Goal: Task Accomplishment & Management: Use online tool/utility

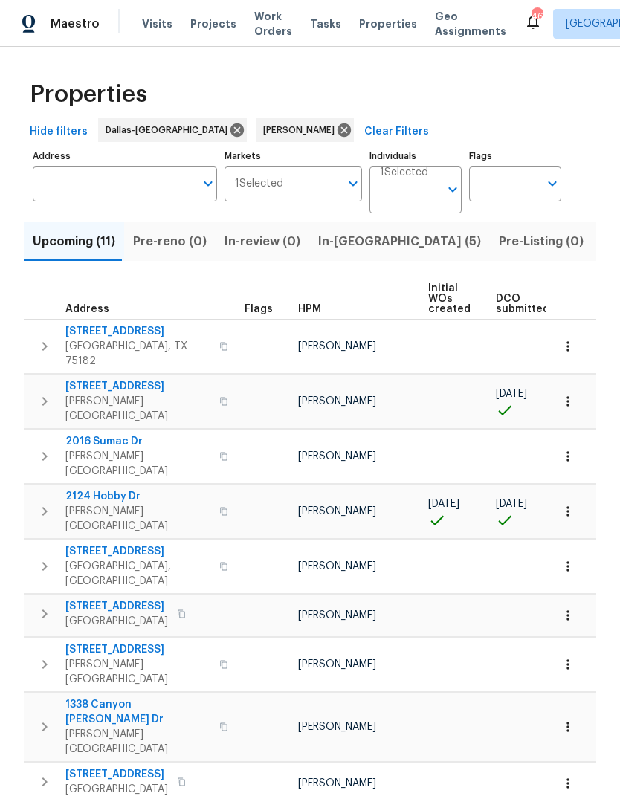
click at [121, 379] on span "9010 Bald Cypress St" at bounding box center [137, 386] width 145 height 15
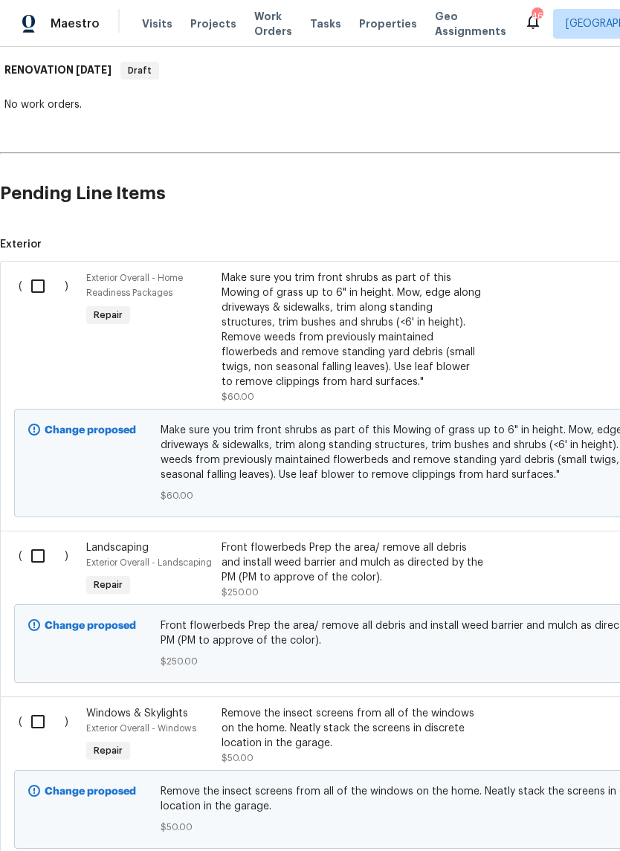
scroll to position [236, 0]
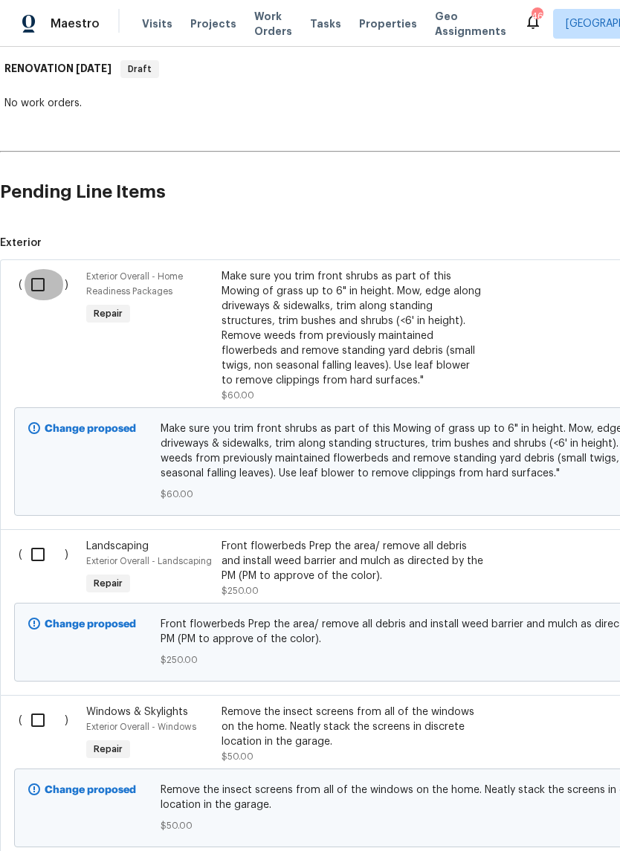
click at [38, 285] on input "checkbox" at bounding box center [43, 284] width 42 height 31
checkbox input "true"
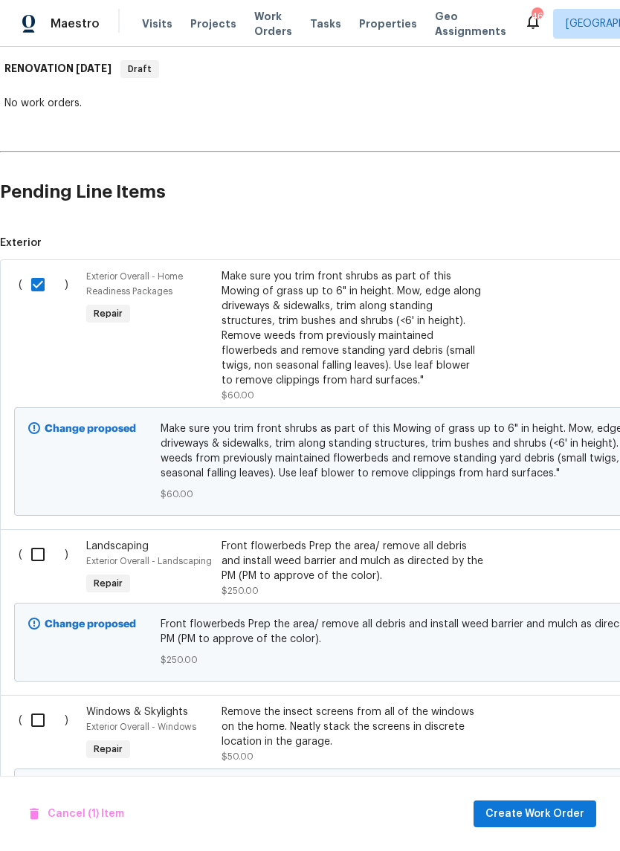
click at [47, 563] on input "checkbox" at bounding box center [43, 554] width 42 height 31
checkbox input "true"
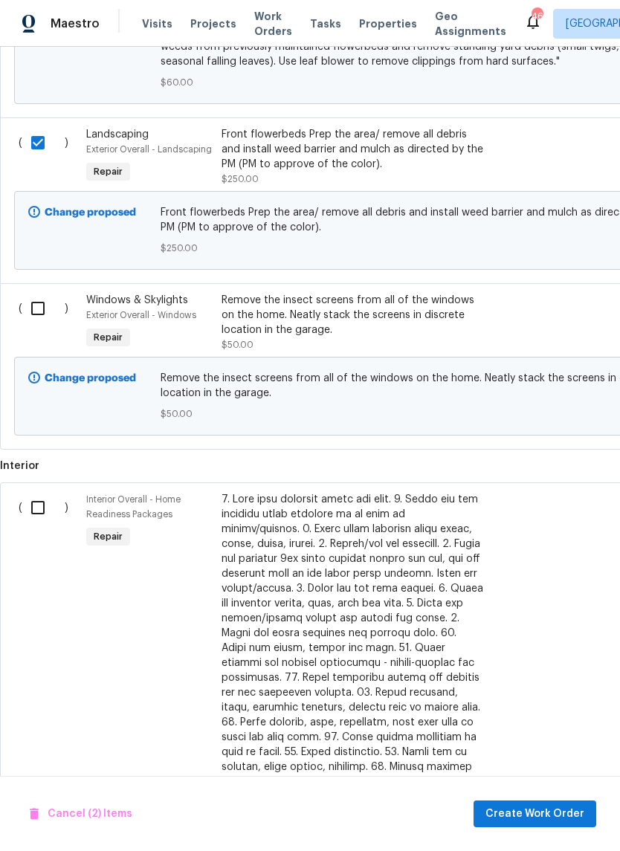
scroll to position [650, 0]
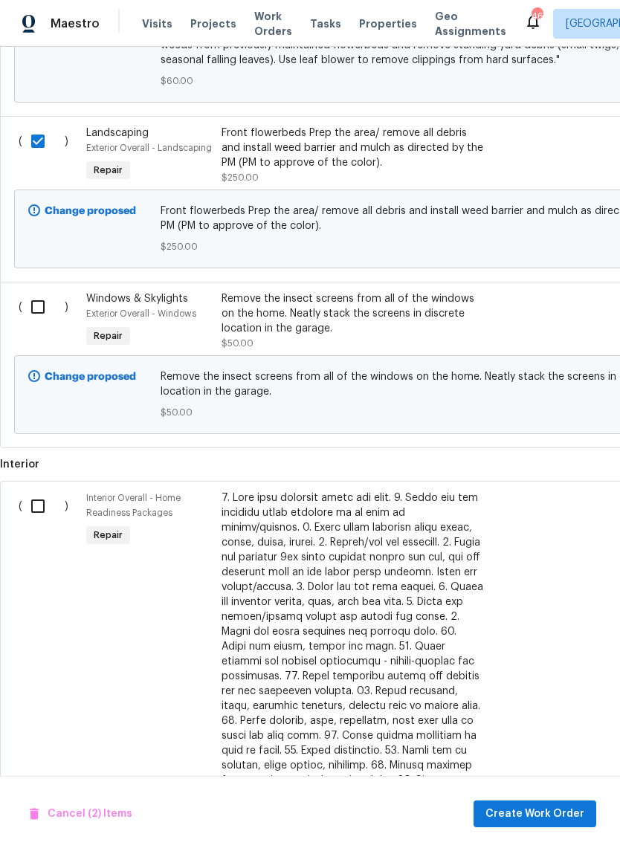
click at [44, 316] on input "checkbox" at bounding box center [43, 306] width 42 height 31
checkbox input "true"
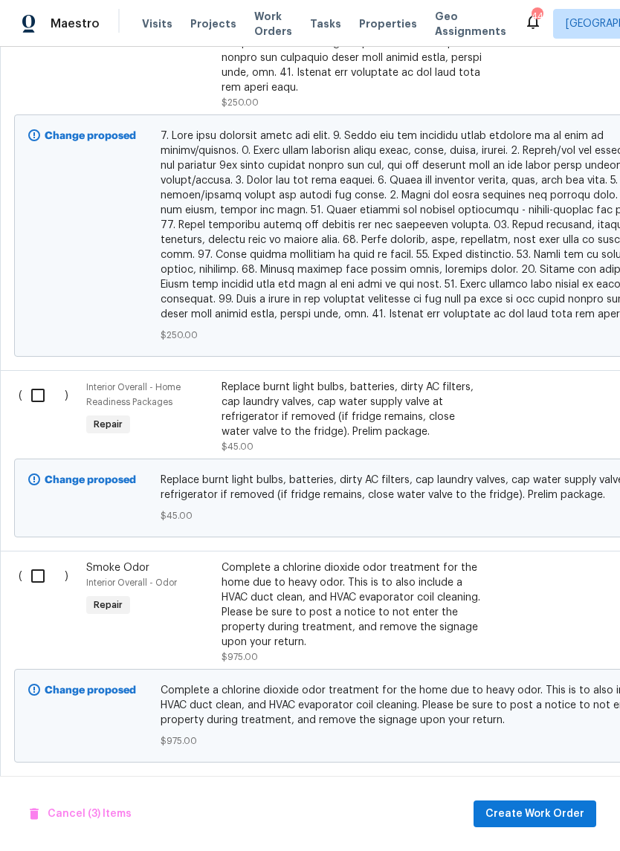
scroll to position [1447, 0]
click at [42, 387] on input "checkbox" at bounding box center [43, 395] width 42 height 31
checkbox input "true"
click at [42, 568] on input "checkbox" at bounding box center [43, 575] width 42 height 31
checkbox input "true"
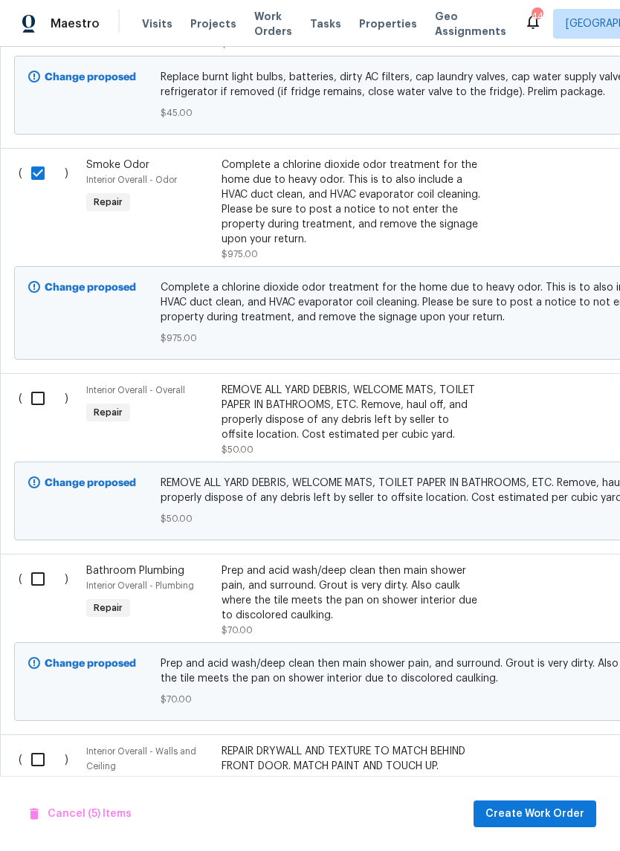
scroll to position [1852, 0]
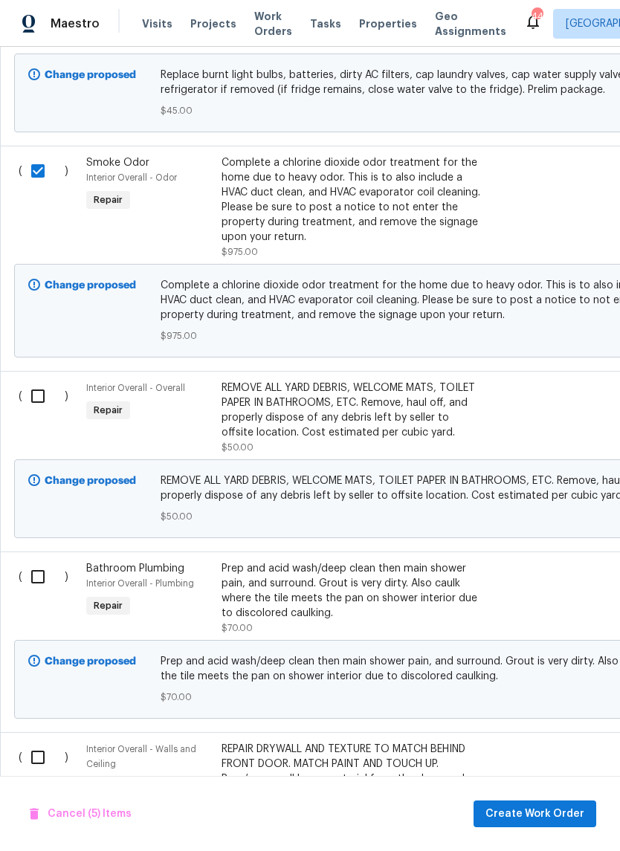
click at [42, 387] on input "checkbox" at bounding box center [43, 396] width 42 height 31
checkbox input "true"
click at [41, 575] on input "checkbox" at bounding box center [43, 576] width 42 height 31
checkbox input "true"
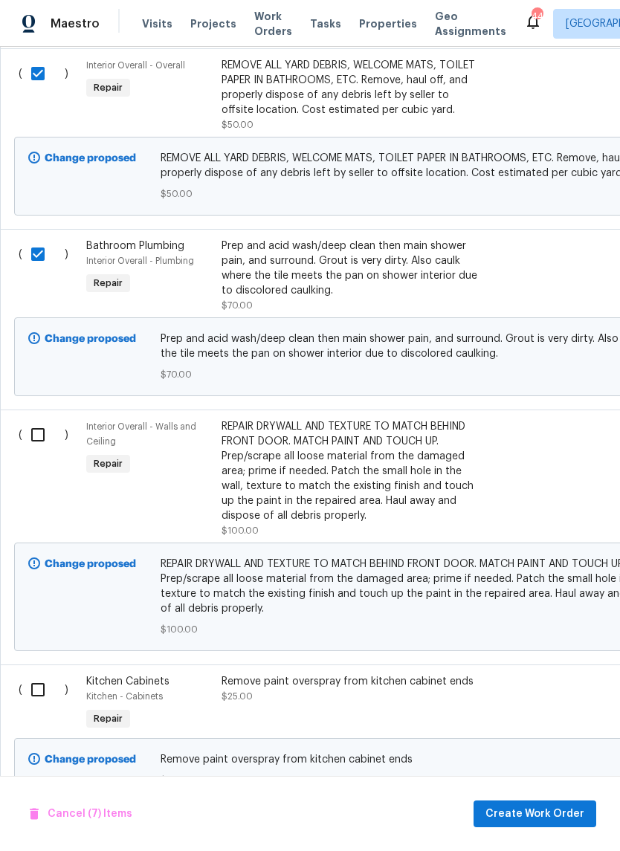
scroll to position [2175, 0]
click at [46, 431] on input "checkbox" at bounding box center [43, 434] width 42 height 31
checkbox input "true"
click at [42, 679] on input "checkbox" at bounding box center [43, 688] width 42 height 31
checkbox input "true"
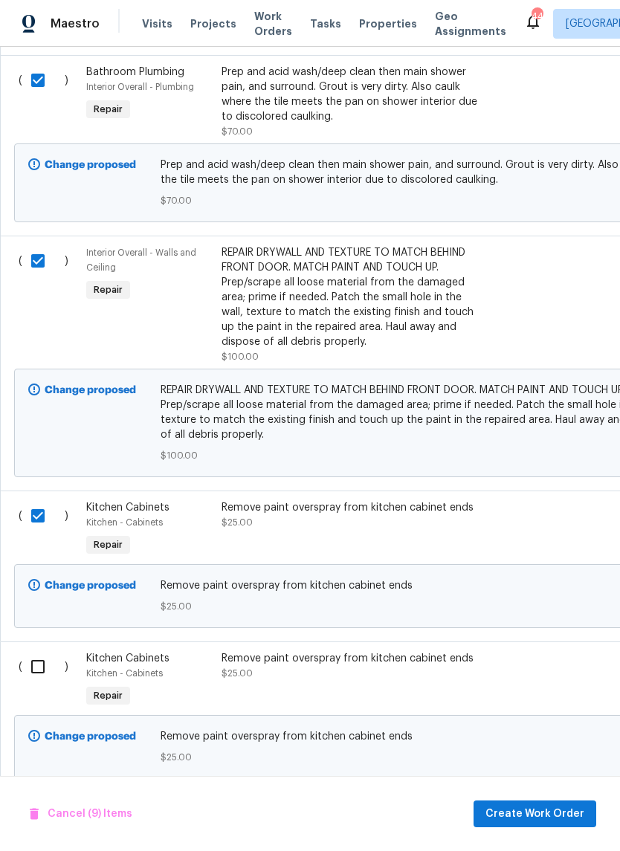
scroll to position [2347, 0]
click at [42, 652] on input "checkbox" at bounding box center [43, 667] width 42 height 31
checkbox input "true"
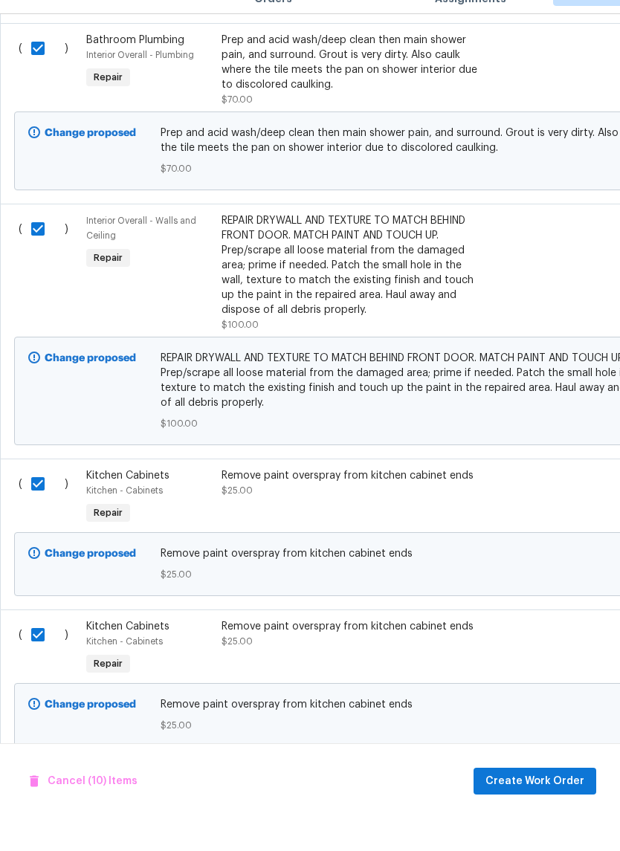
scroll to position [36, 0]
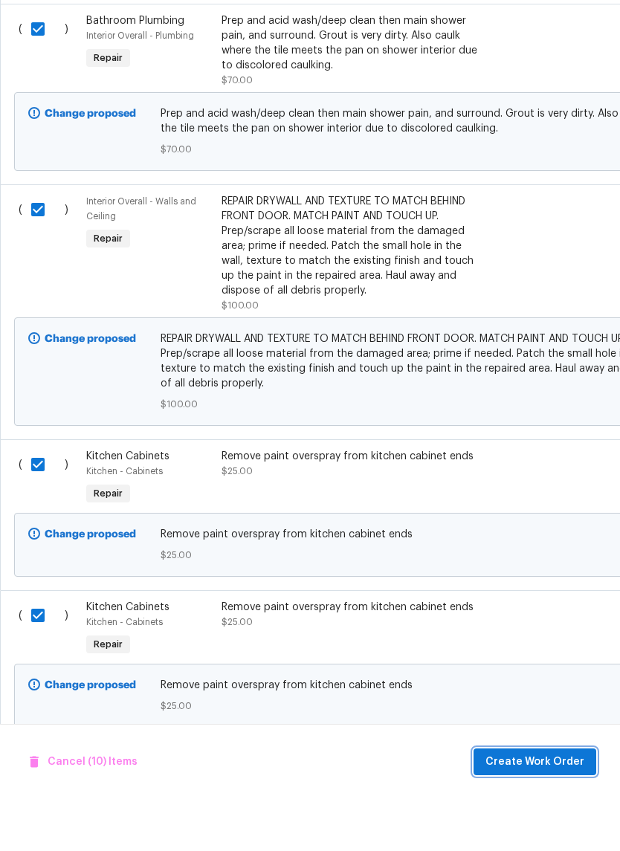
click at [500, 805] on span "Create Work Order" at bounding box center [534, 814] width 99 height 19
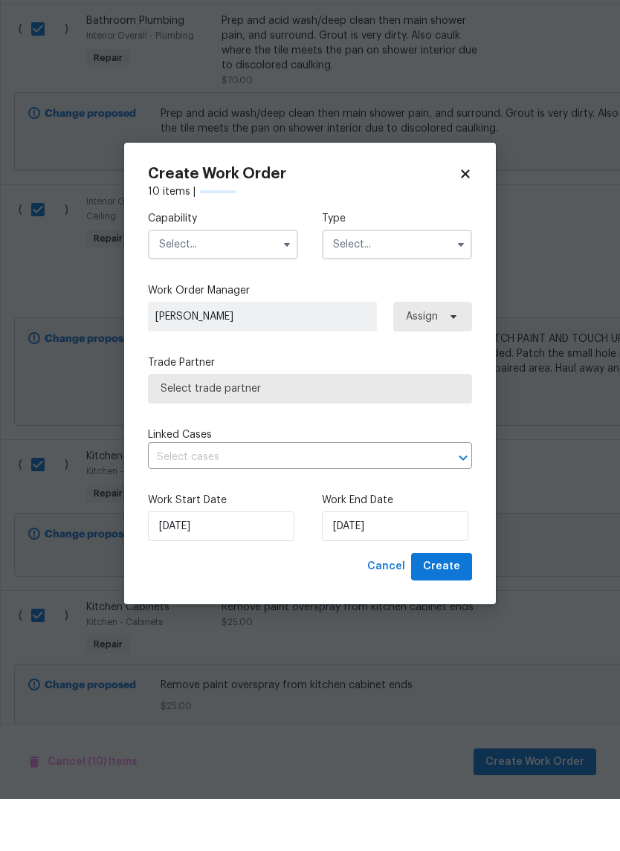
click at [274, 282] on input "text" at bounding box center [223, 297] width 150 height 30
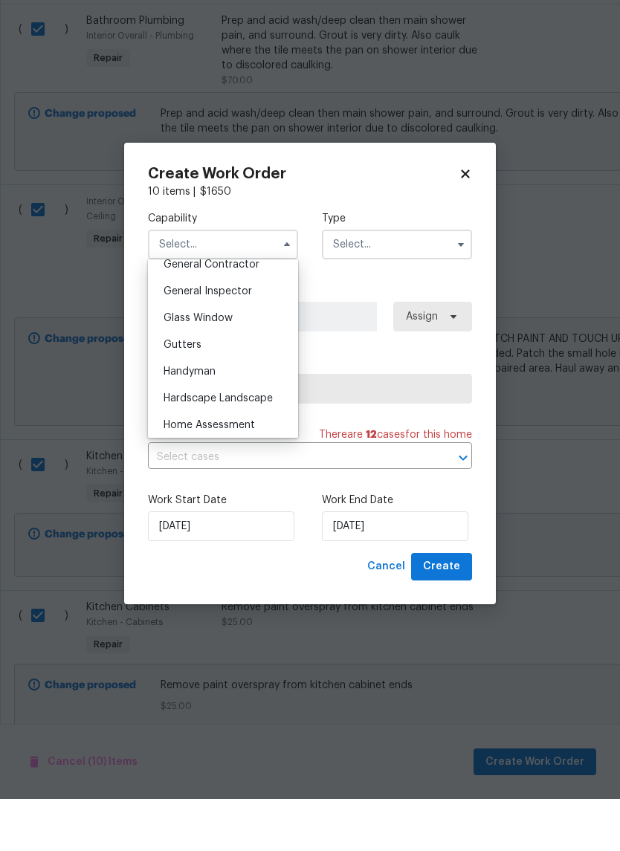
scroll to position [746, 0]
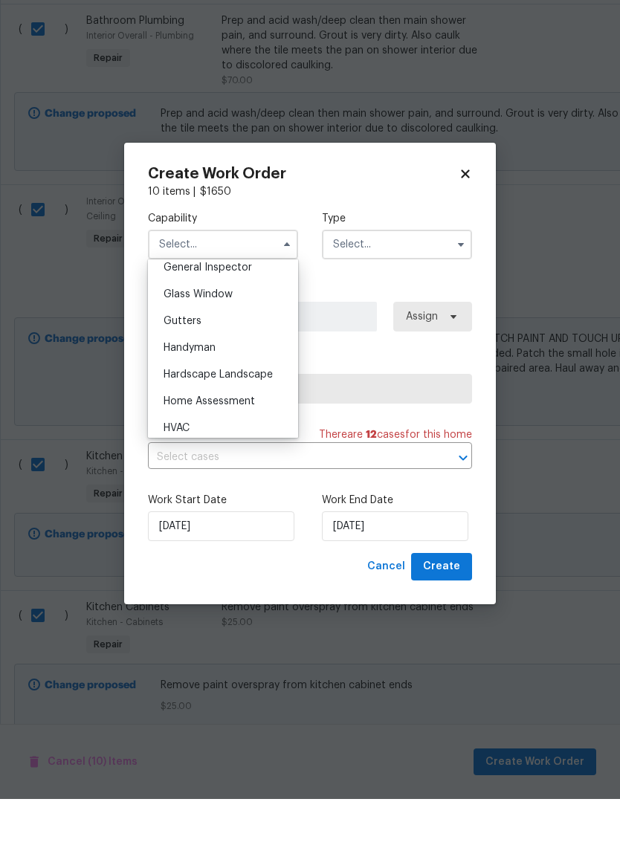
click at [228, 387] on div "Handyman" at bounding box center [223, 400] width 143 height 27
type input "Handyman"
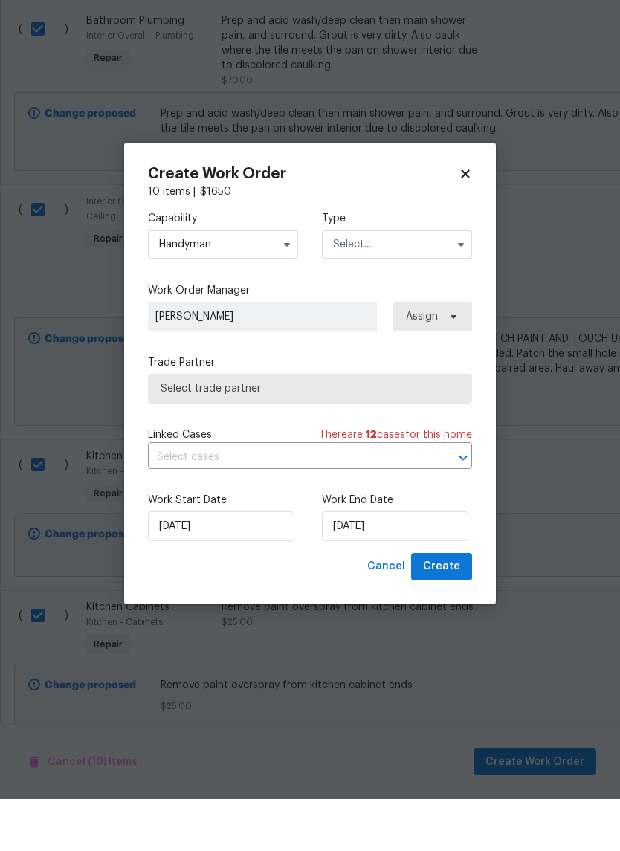
click at [422, 282] on input "text" at bounding box center [397, 297] width 150 height 30
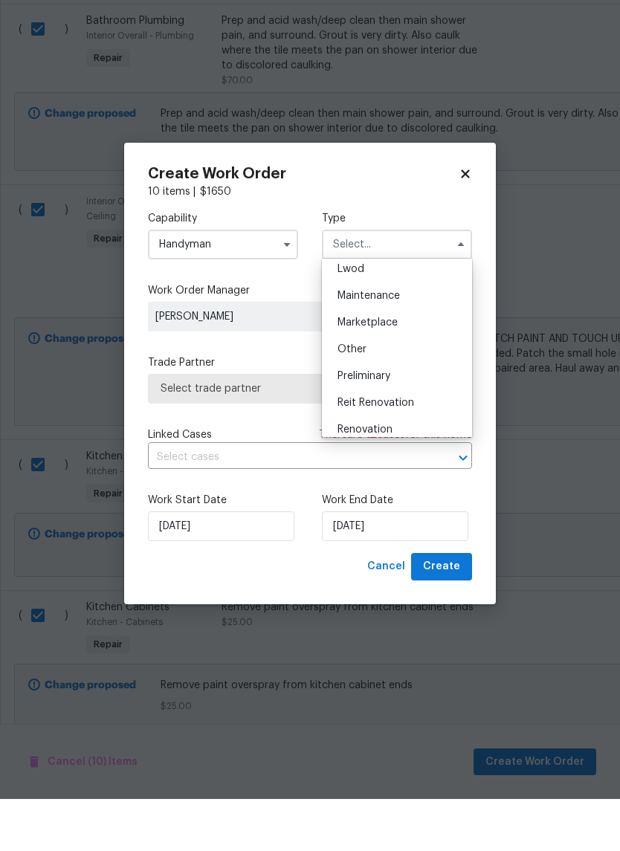
scroll to position [230, 0]
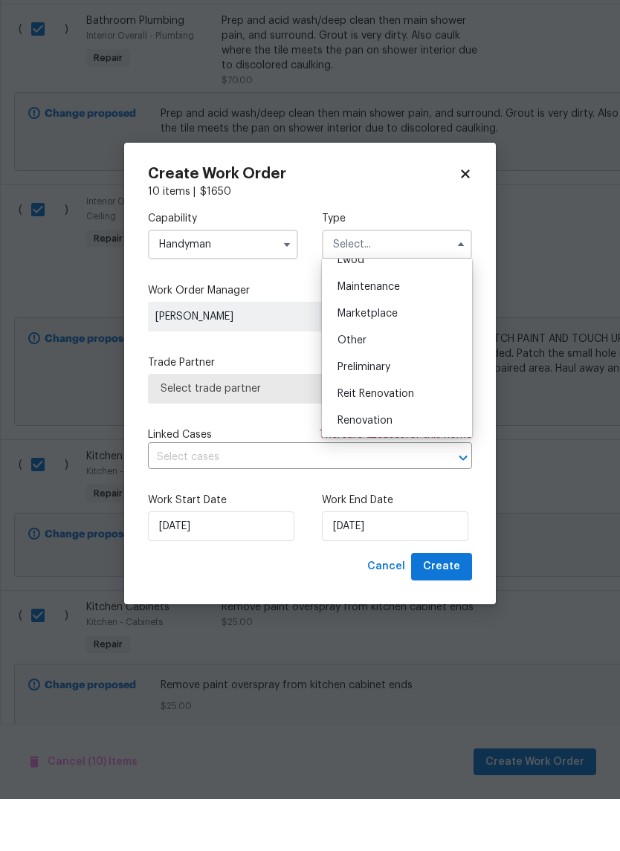
click at [387, 459] on div "Renovation" at bounding box center [397, 472] width 143 height 27
type input "Renovation"
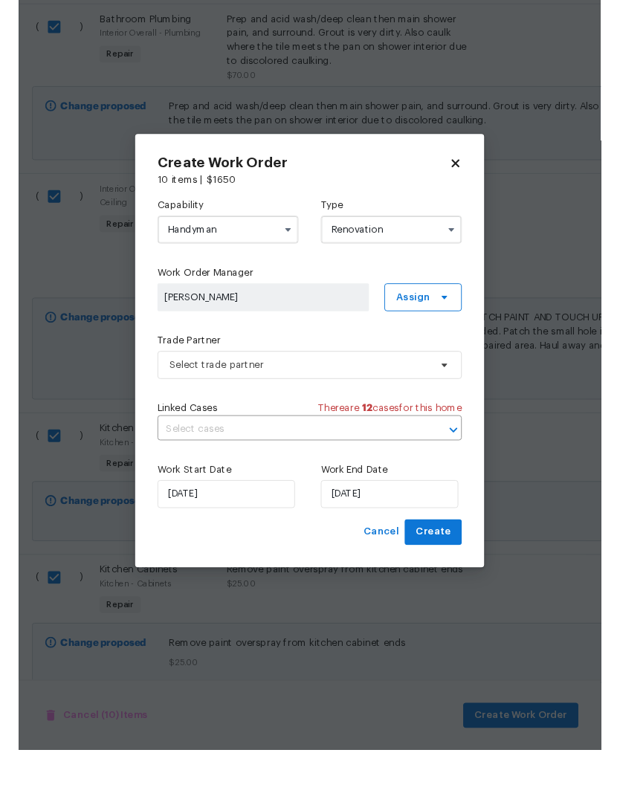
scroll to position [0, 0]
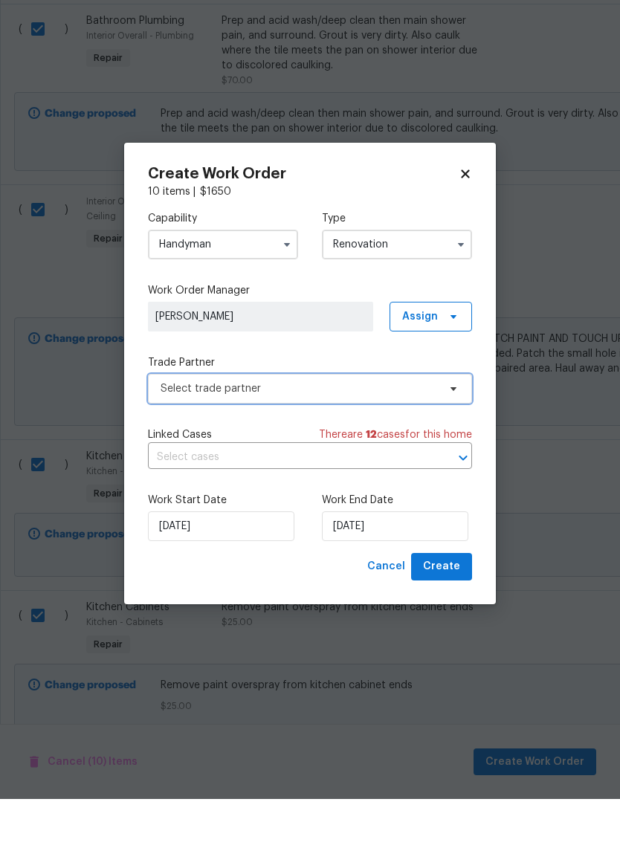
click at [447, 435] on span at bounding box center [451, 441] width 16 height 12
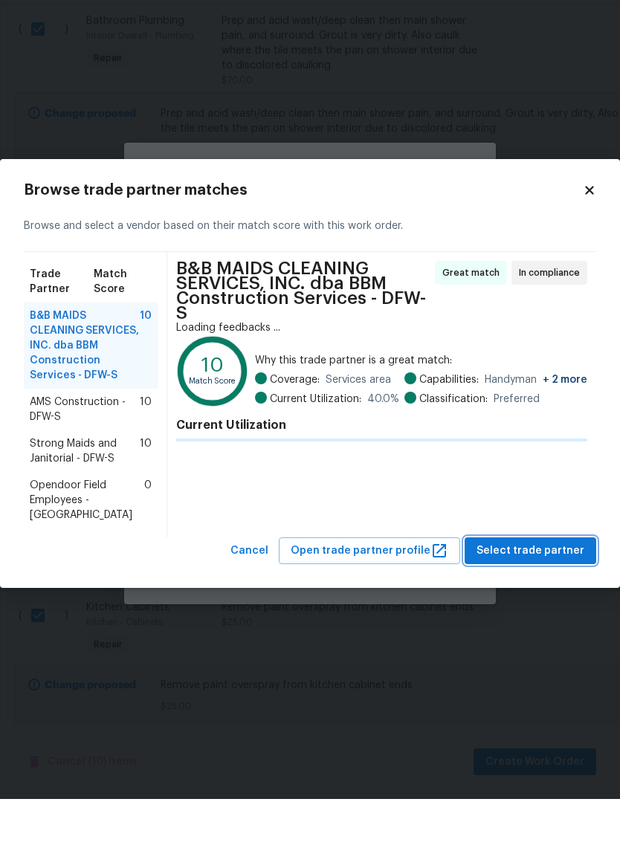
click at [555, 594] on span "Select trade partner" at bounding box center [530, 603] width 108 height 19
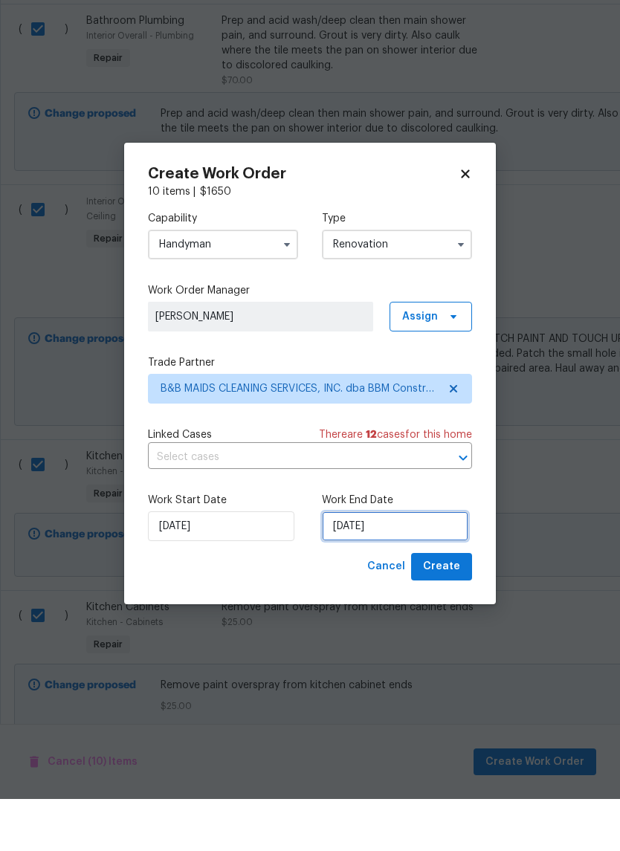
click at [427, 563] on input "8/12/2025" at bounding box center [395, 578] width 146 height 30
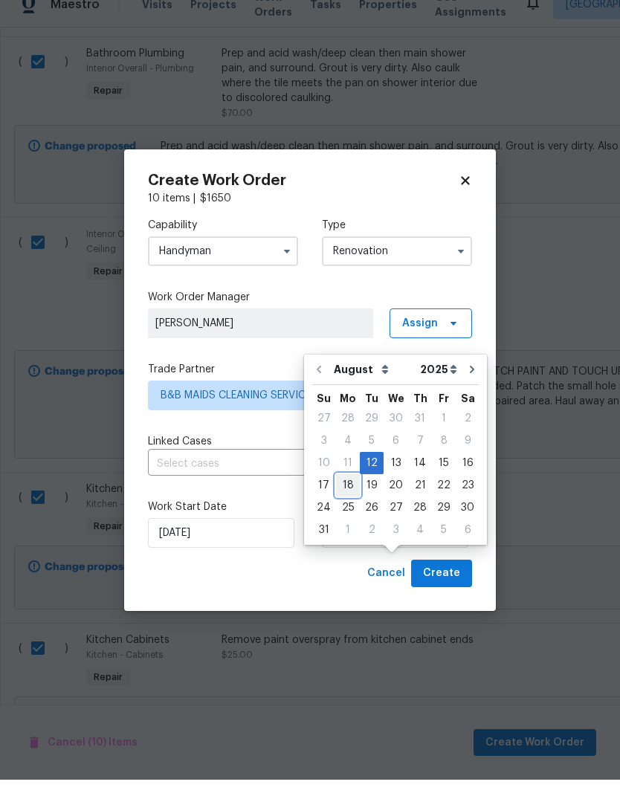
click at [349, 494] on div "18" at bounding box center [348, 504] width 24 height 21
type input "8/18/2025"
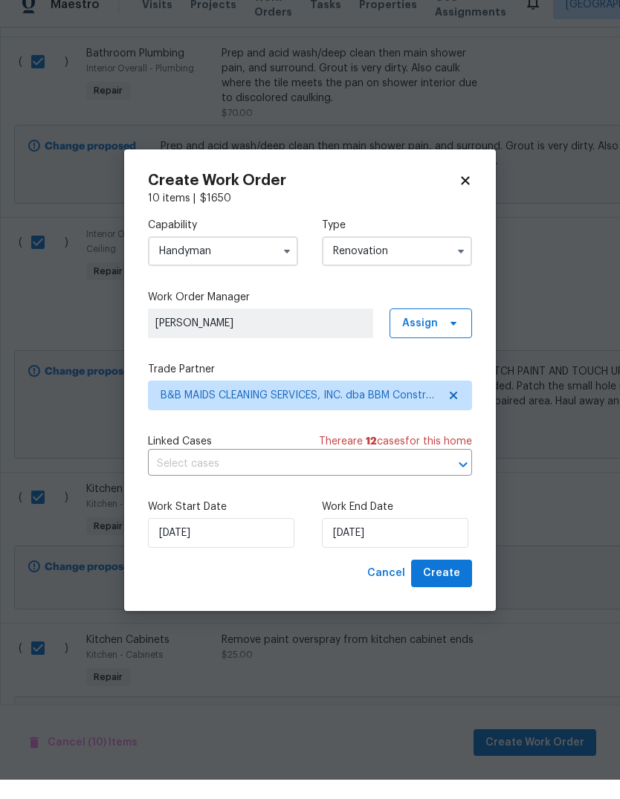
scroll to position [56, 0]
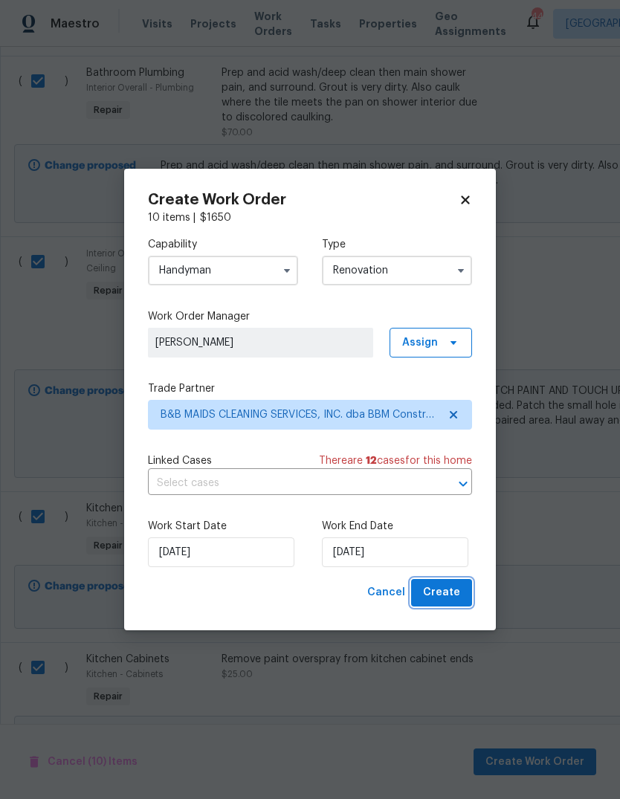
click at [443, 596] on span "Create" at bounding box center [441, 593] width 37 height 19
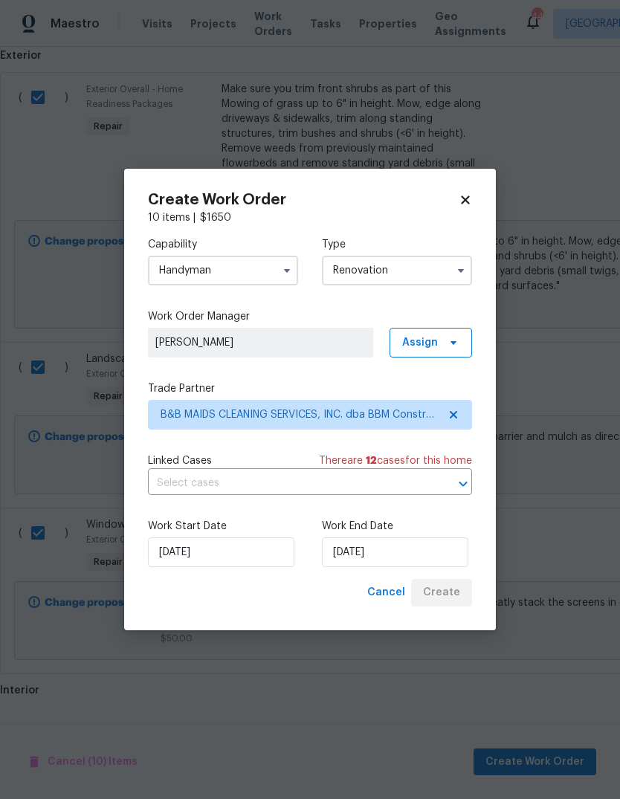
scroll to position [369, 0]
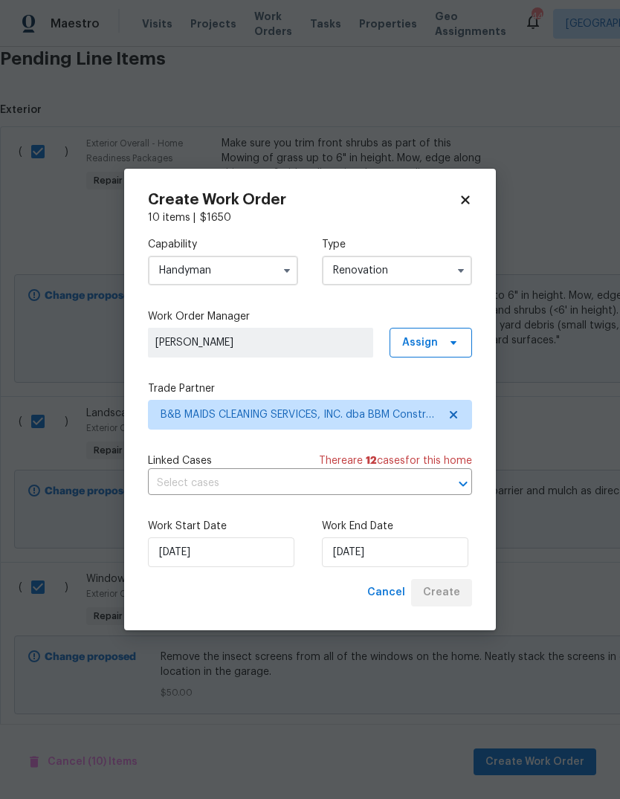
click at [283, 369] on div "Capability Handyman Type Renovation Work Order Manager Brad Limes Assign Trade …" at bounding box center [310, 402] width 324 height 354
click at [295, 595] on div "Cancel Create" at bounding box center [310, 593] width 324 height 28
click at [282, 587] on div "Cancel Create" at bounding box center [310, 593] width 324 height 28
click at [285, 594] on div "Cancel Create" at bounding box center [310, 593] width 324 height 28
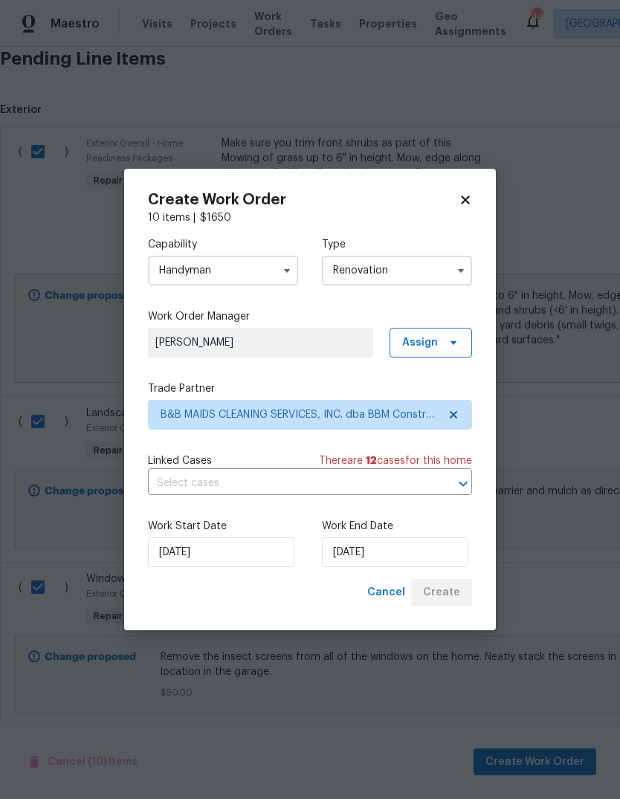
click at [280, 603] on div "Cancel Create" at bounding box center [310, 593] width 324 height 28
click at [274, 604] on div "Cancel Create" at bounding box center [310, 593] width 324 height 28
click at [274, 448] on div "Capability Handyman Type Renovation Work Order Manager Brad Limes Assign Trade …" at bounding box center [310, 402] width 324 height 354
click at [272, 484] on input "text" at bounding box center [289, 483] width 282 height 23
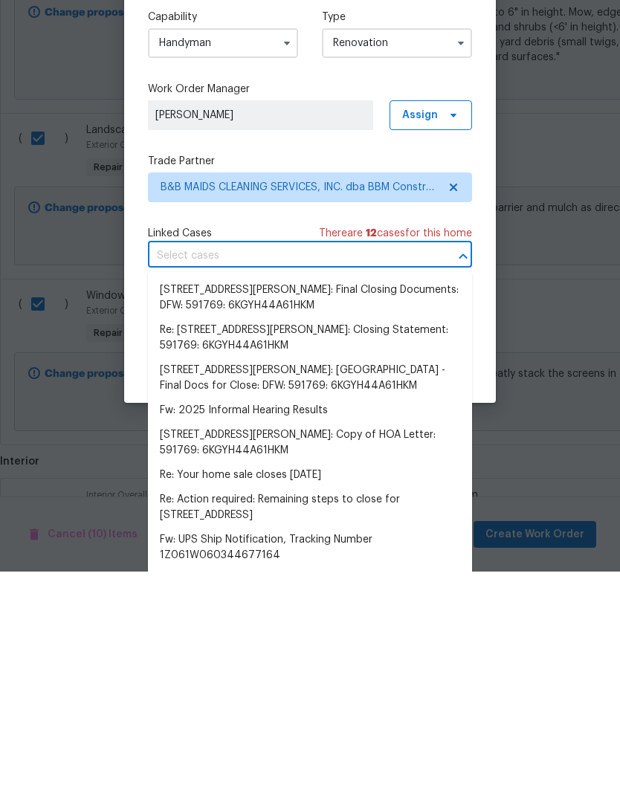
scroll to position [0, 0]
click at [460, 481] on icon "Close" at bounding box center [463, 483] width 8 height 5
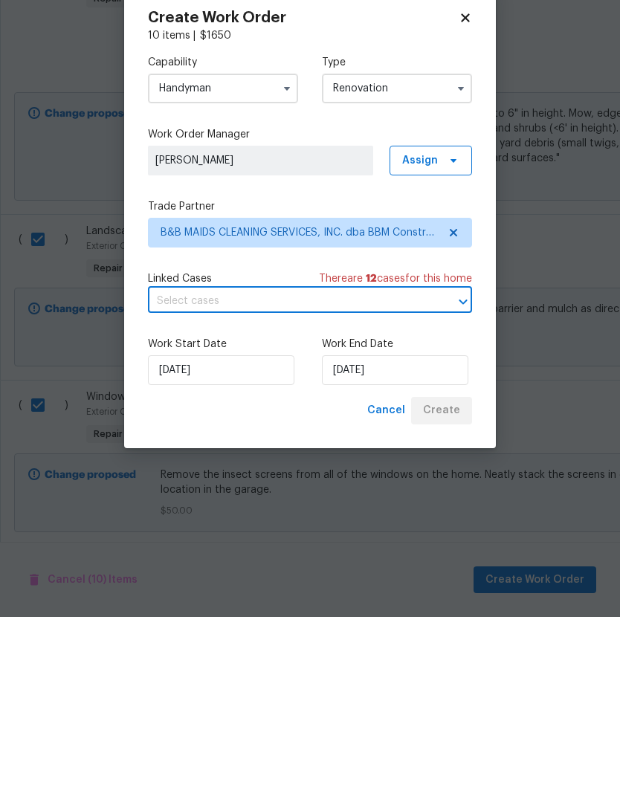
click at [296, 381] on label "Trade Partner" at bounding box center [310, 388] width 324 height 15
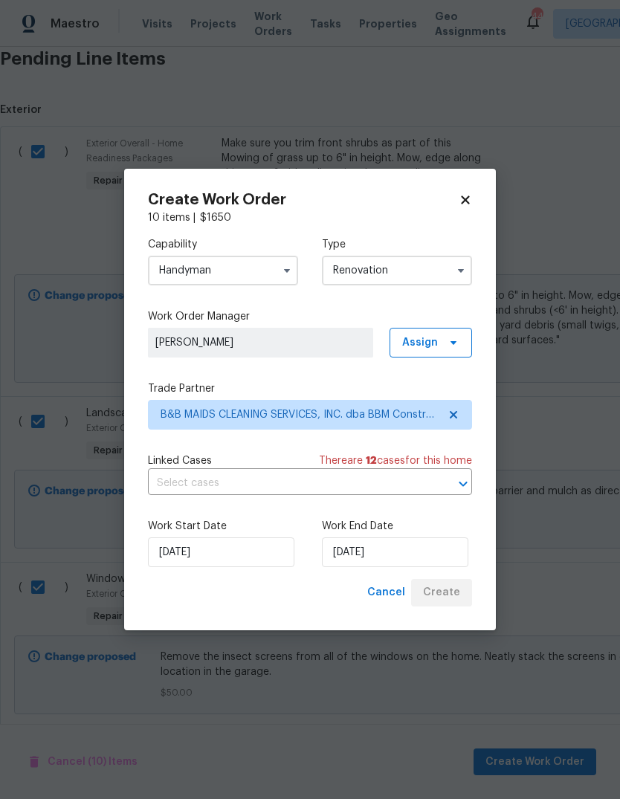
click at [295, 203] on h2 "Create Work Order" at bounding box center [303, 200] width 311 height 15
click at [320, 213] on div "10 items | $ 1650" at bounding box center [310, 217] width 324 height 15
click at [441, 590] on div "Cancel Create" at bounding box center [416, 593] width 111 height 28
click at [348, 560] on input "8/18/2025" at bounding box center [395, 552] width 146 height 30
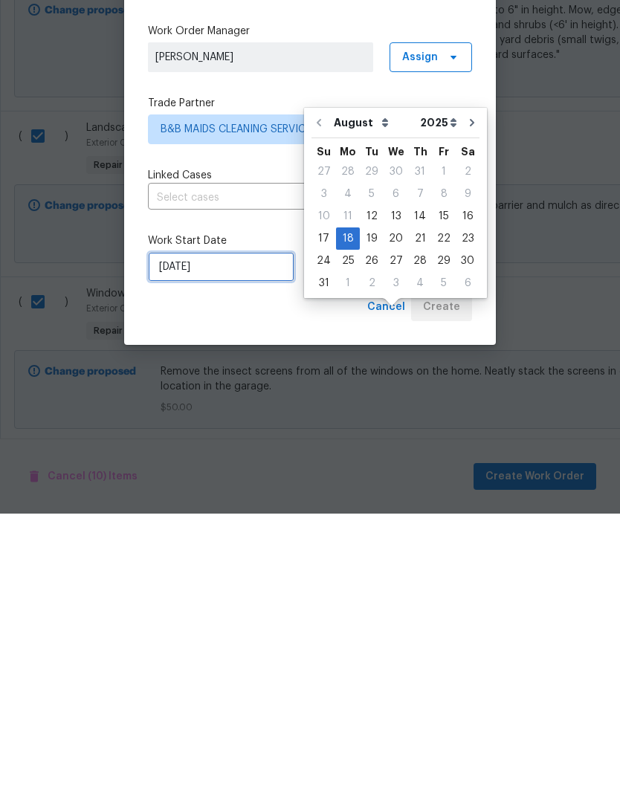
click at [190, 537] on input "8/12/2025" at bounding box center [221, 552] width 146 height 30
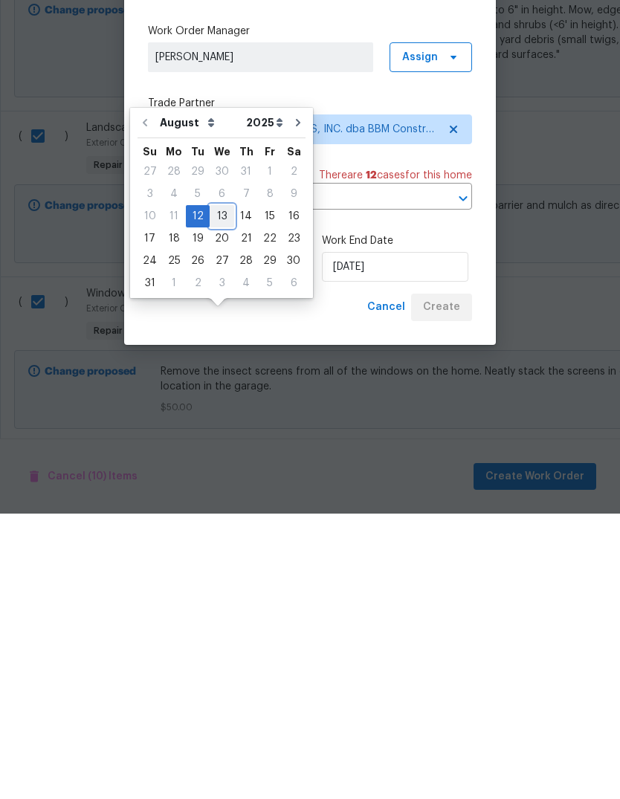
click at [217, 491] on div "13" at bounding box center [222, 501] width 25 height 21
type input "8/13/2025"
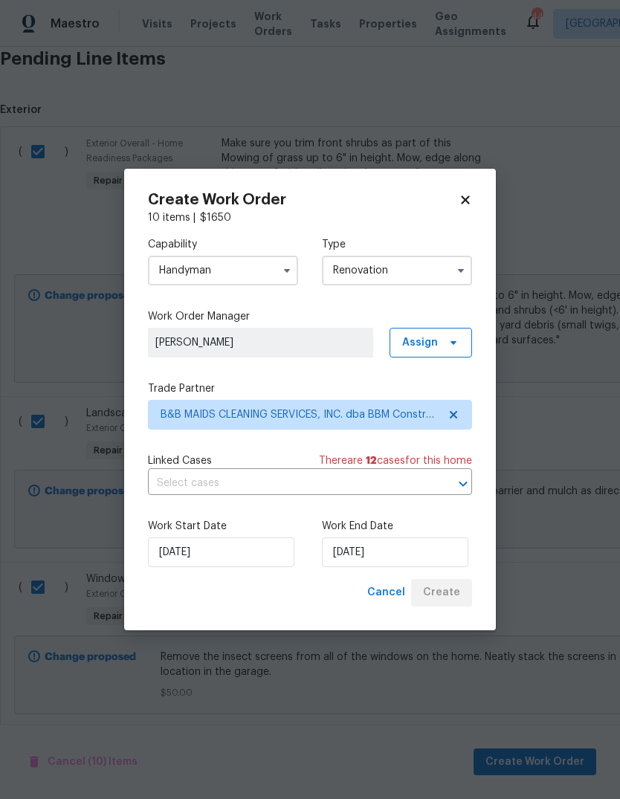
click at [294, 586] on div "Cancel Create" at bounding box center [310, 593] width 324 height 28
click at [391, 586] on span "Cancel" at bounding box center [386, 593] width 38 height 19
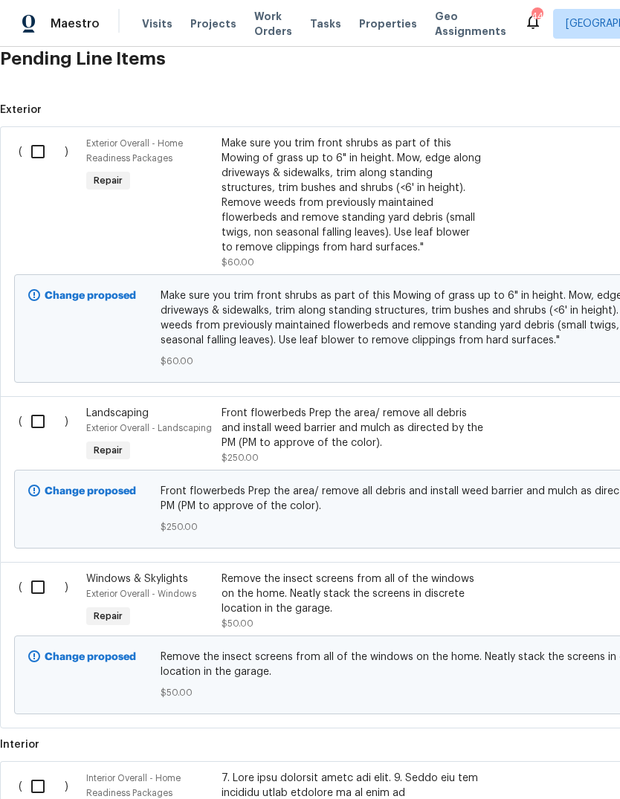
checkbox input "false"
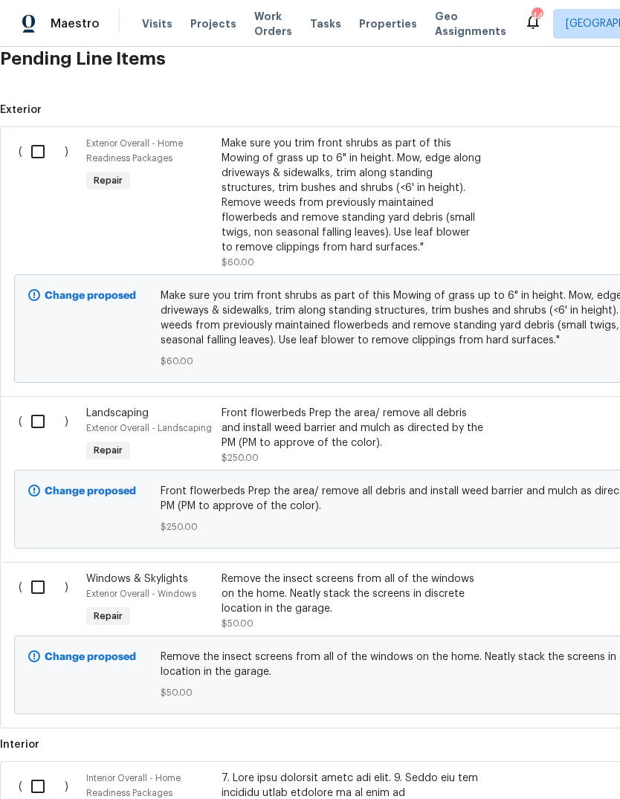
checkbox input "false"
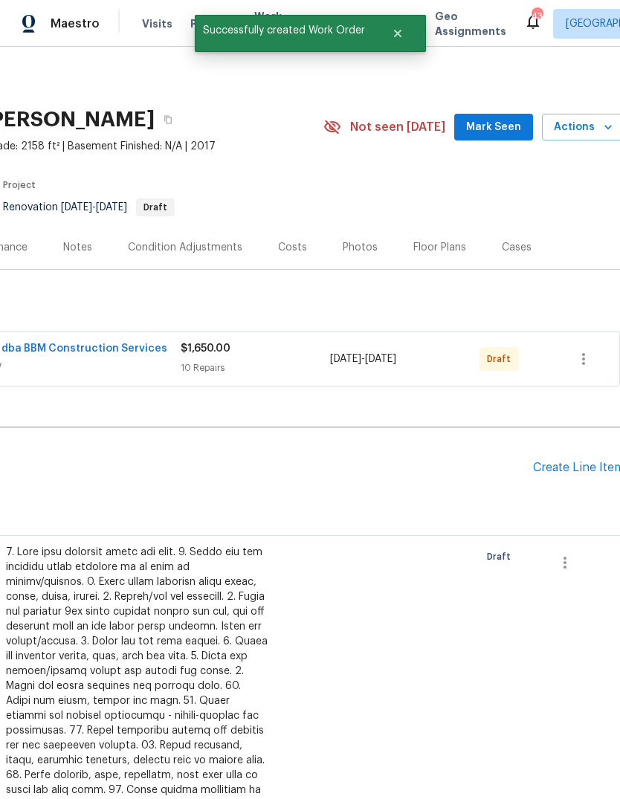
scroll to position [0, 216]
click at [586, 362] on icon "button" at bounding box center [583, 359] width 18 height 18
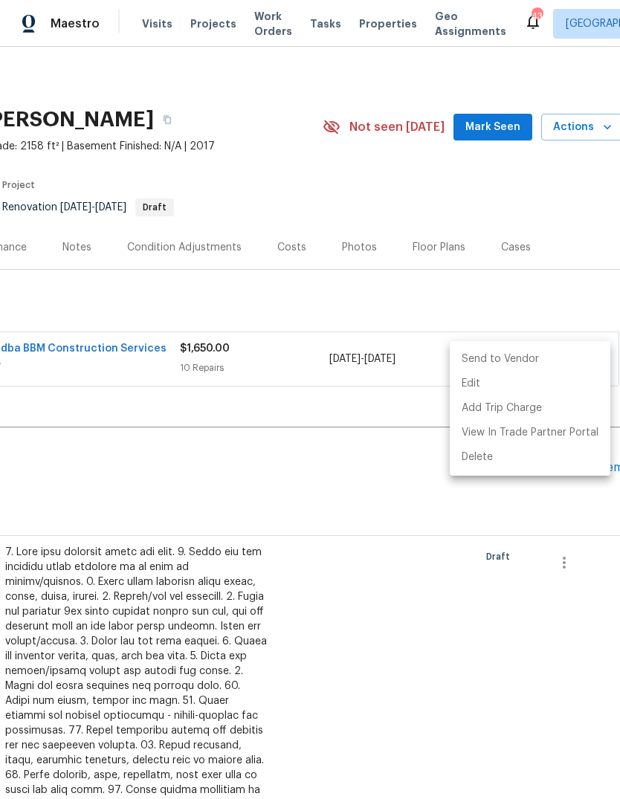
click at [521, 357] on li "Send to Vendor" at bounding box center [530, 359] width 161 height 25
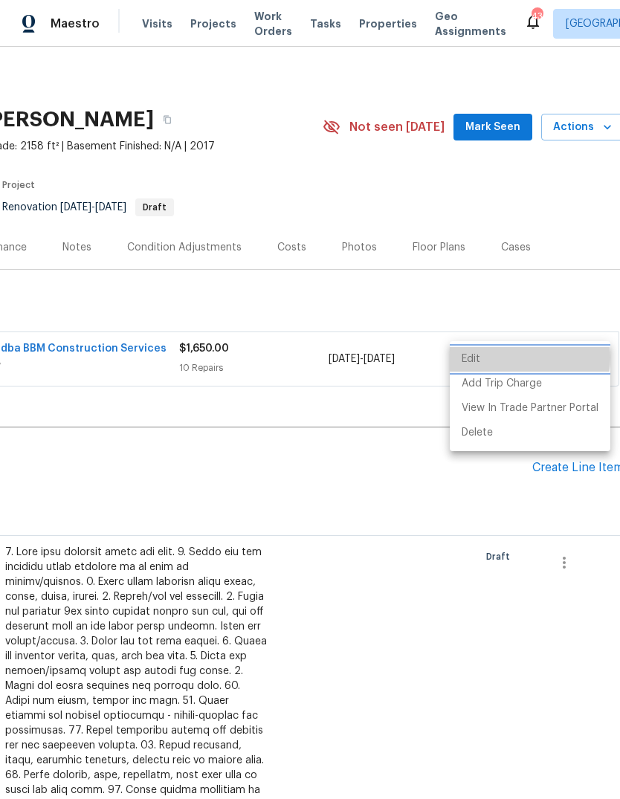
click at [517, 358] on li "Edit" at bounding box center [530, 359] width 161 height 25
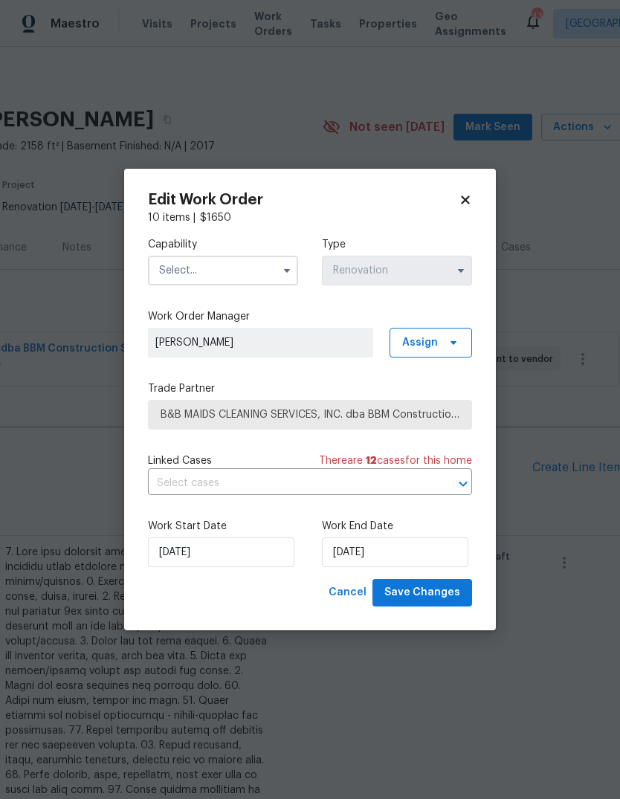
click at [301, 136] on body "Maestro Visits Projects Work Orders Tasks Properties Geo Assignments 43 Dallas …" at bounding box center [310, 399] width 620 height 799
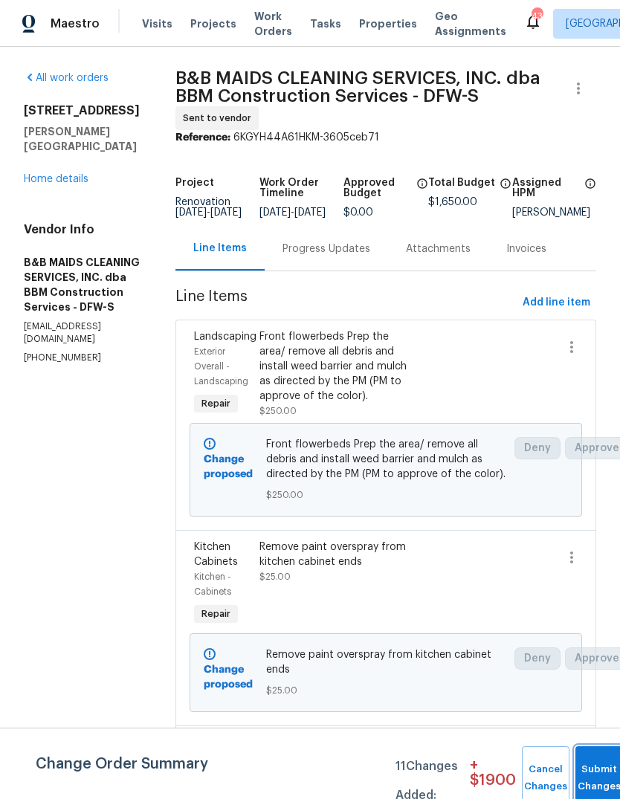
click at [592, 767] on button "Submit Changes" at bounding box center [599, 778] width 48 height 64
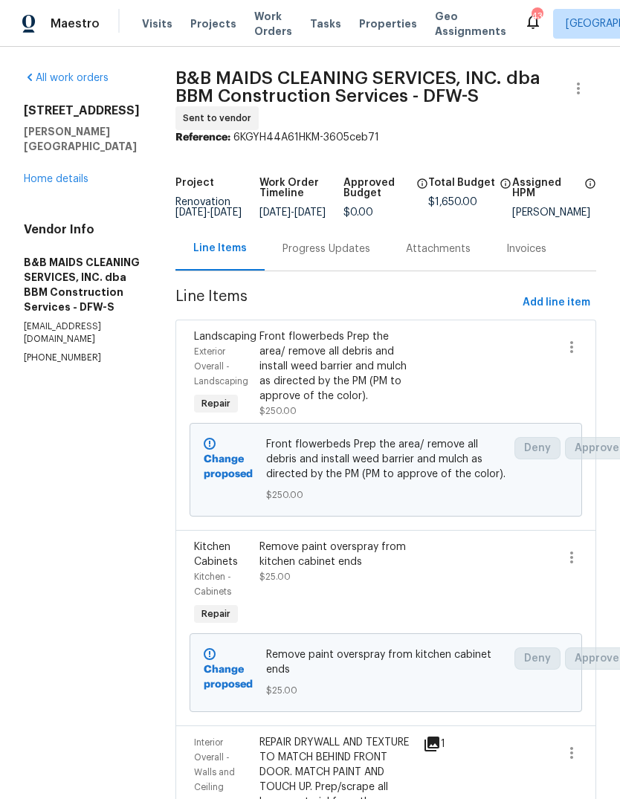
click at [40, 174] on link "Home details" at bounding box center [56, 179] width 65 height 10
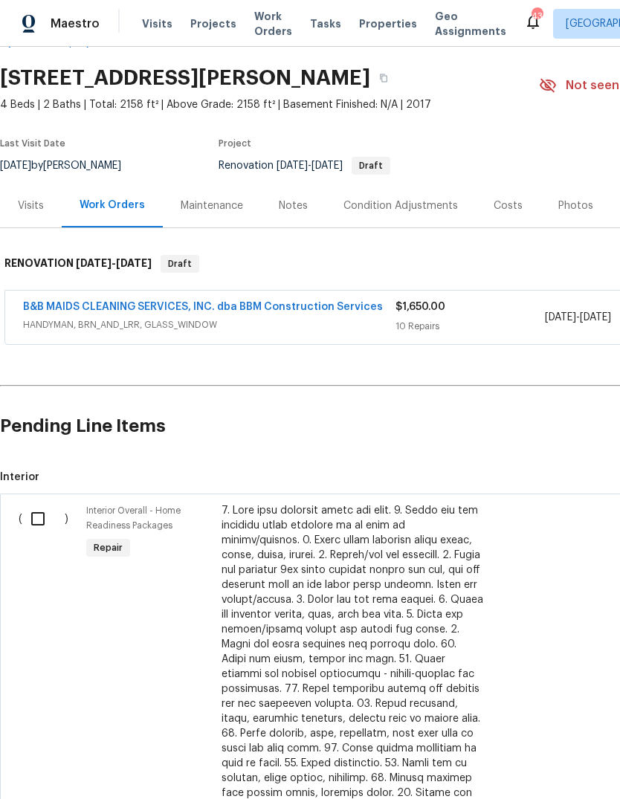
scroll to position [42, 0]
click at [33, 521] on input "checkbox" at bounding box center [43, 518] width 42 height 31
checkbox input "true"
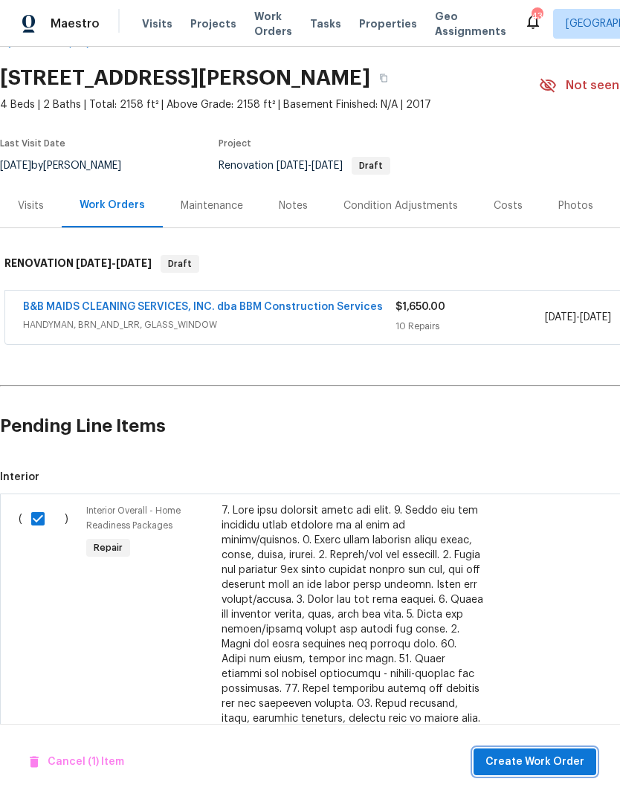
click at [509, 763] on span "Create Work Order" at bounding box center [534, 762] width 99 height 19
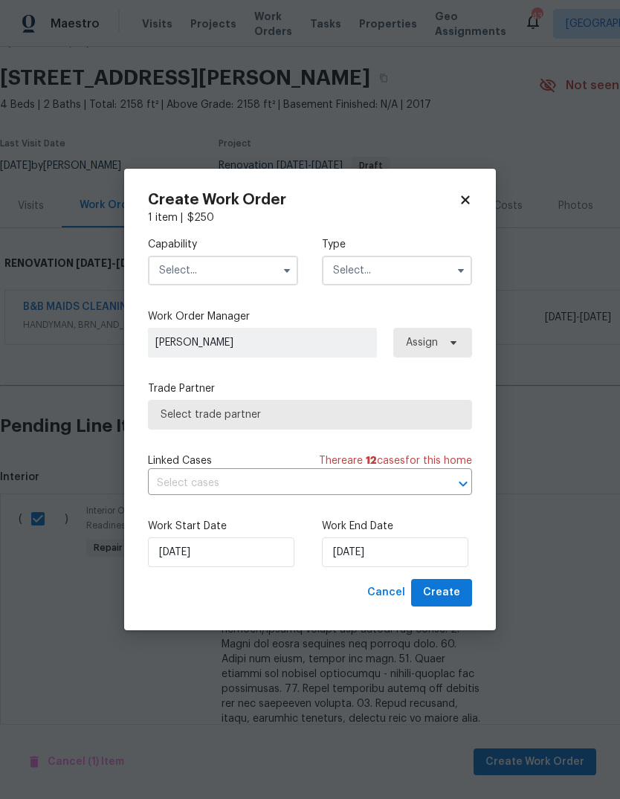
click at [261, 273] on input "text" at bounding box center [223, 271] width 150 height 30
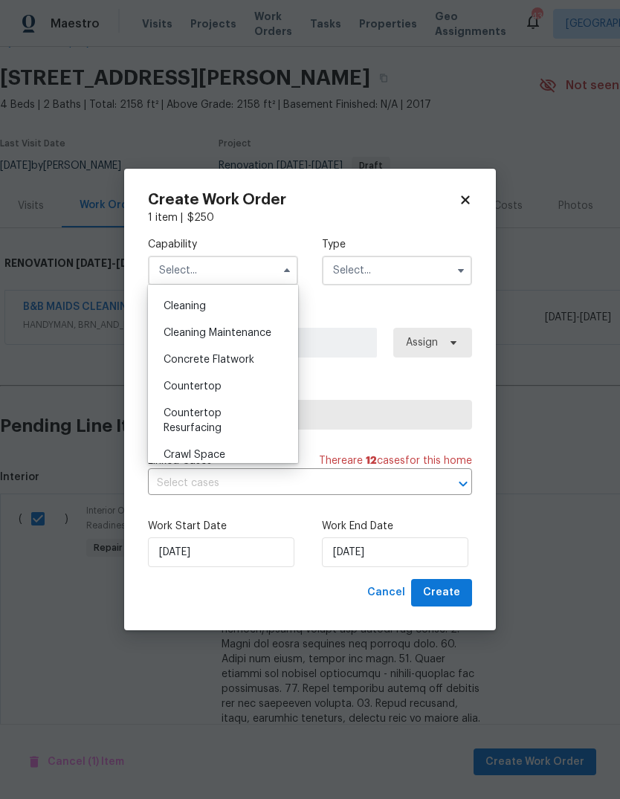
scroll to position [201, 0]
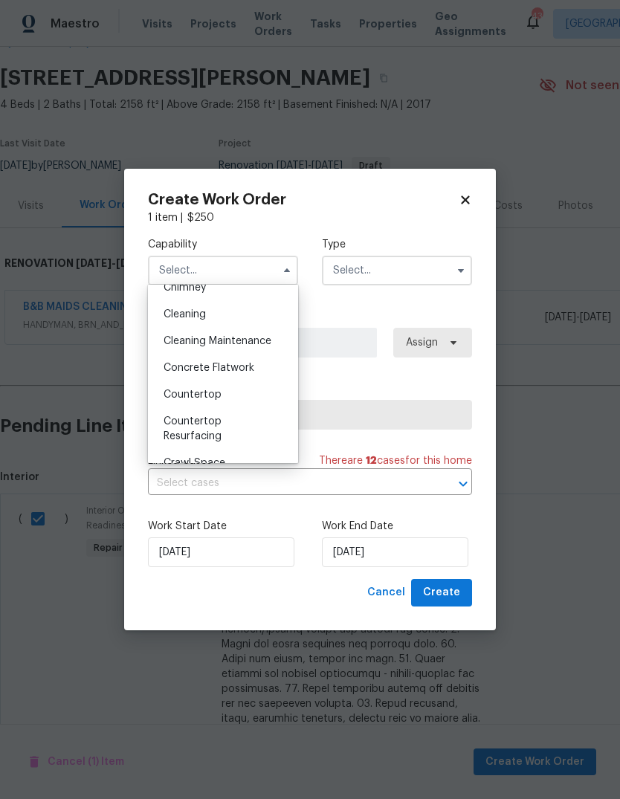
click at [227, 318] on div "Cleaning" at bounding box center [223, 314] width 143 height 27
type input "Cleaning"
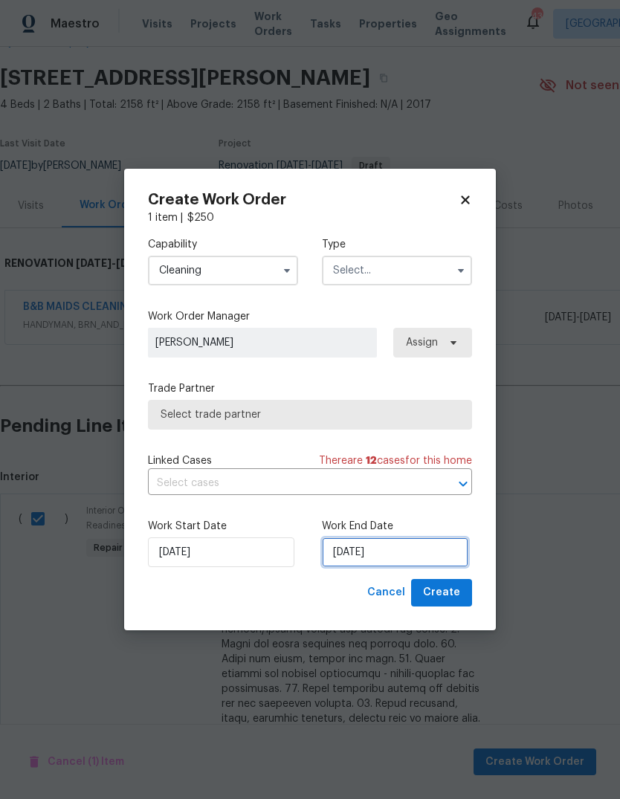
click at [420, 552] on input "8/12/2025" at bounding box center [395, 552] width 146 height 30
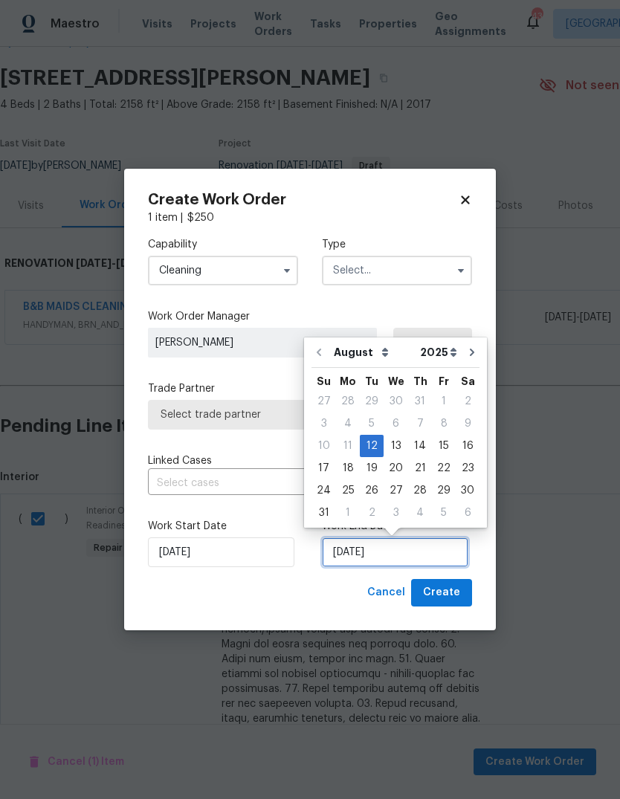
scroll to position [11, 0]
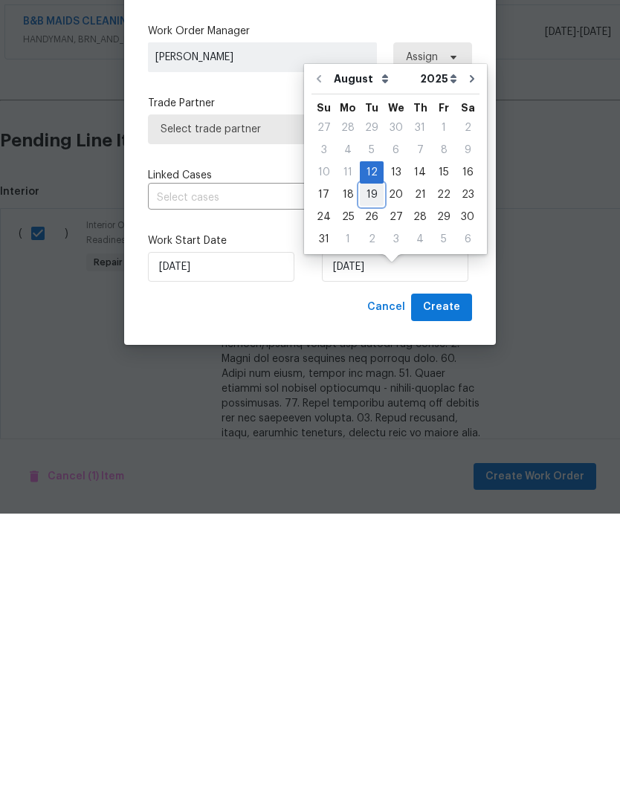
click at [372, 470] on div "19" at bounding box center [372, 480] width 24 height 21
type input "8/19/2025"
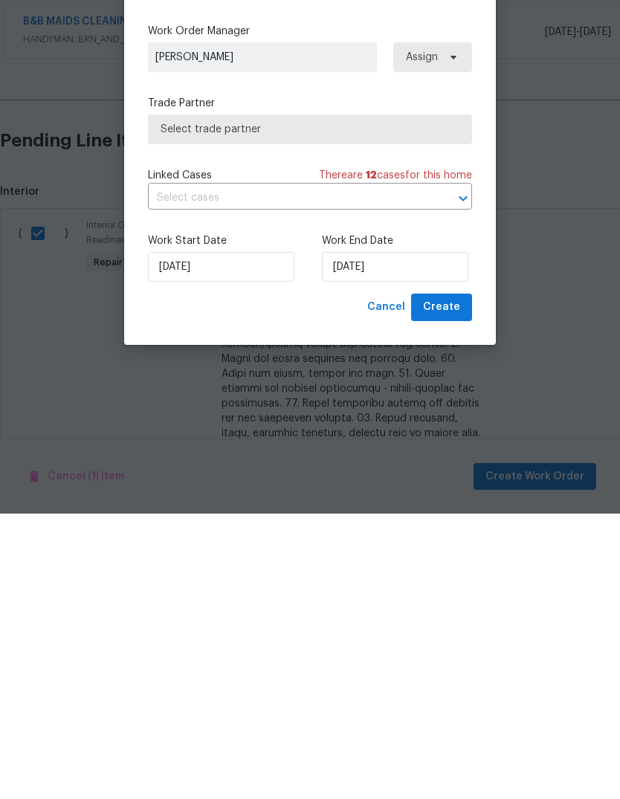
scroll to position [56, 0]
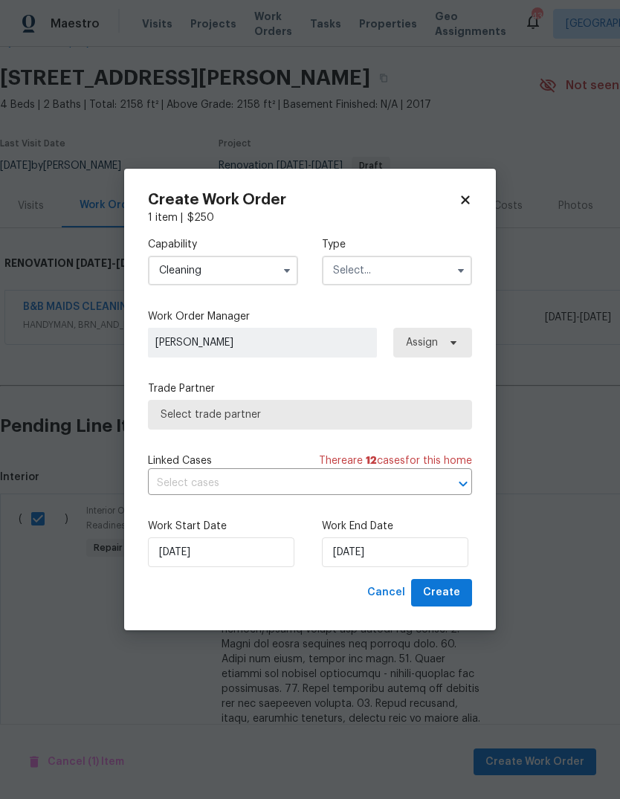
click at [368, 409] on span "Select trade partner" at bounding box center [310, 414] width 299 height 15
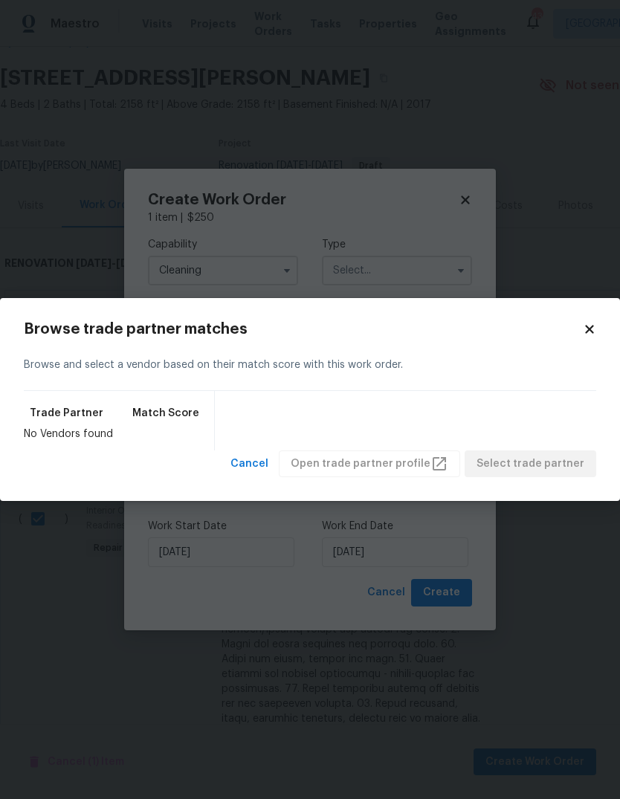
click at [589, 328] on icon at bounding box center [589, 329] width 8 height 8
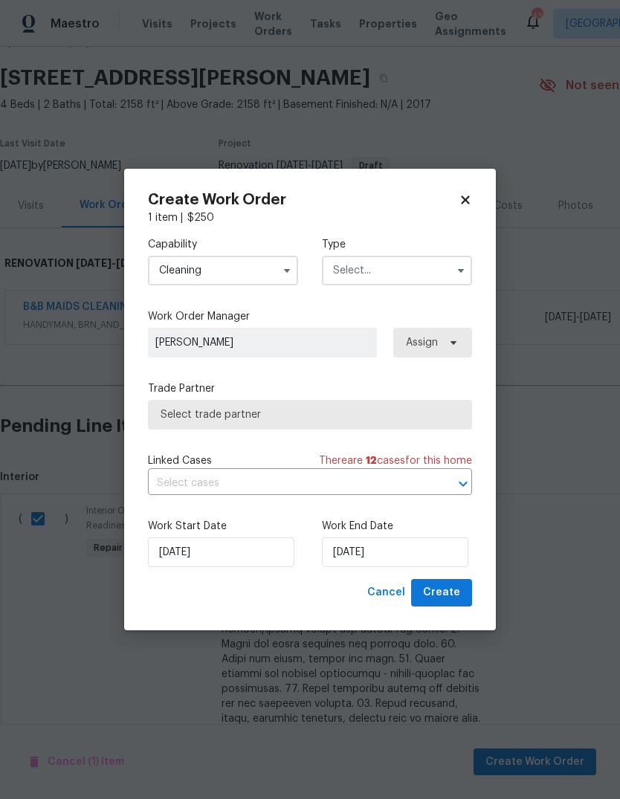
click at [448, 272] on input "text" at bounding box center [397, 271] width 150 height 30
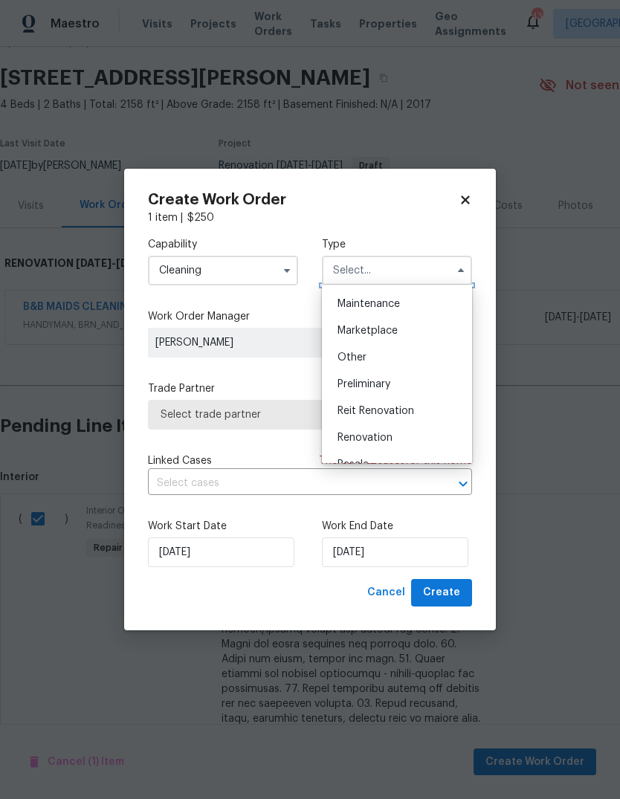
scroll to position [237, 0]
click at [383, 432] on div "Renovation" at bounding box center [397, 439] width 143 height 27
type input "Renovation"
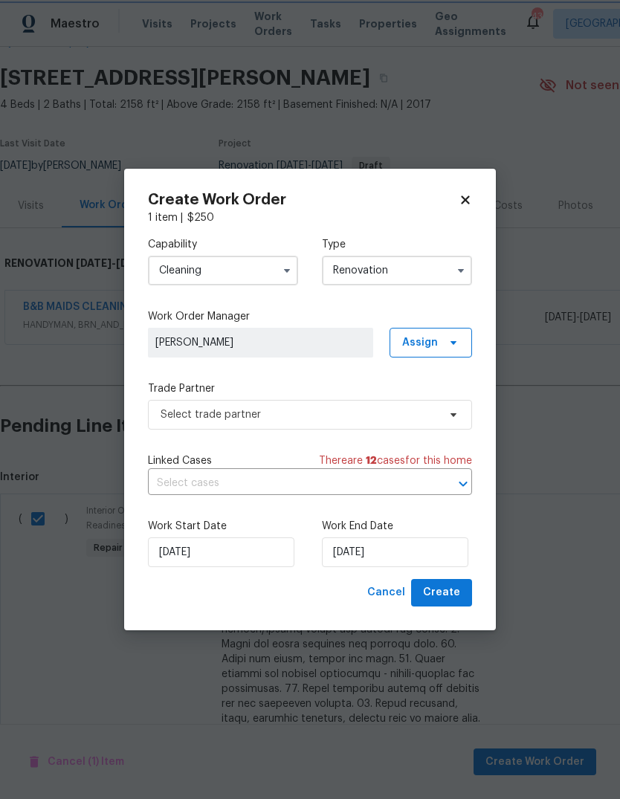
scroll to position [0, 0]
click at [282, 274] on icon "button" at bounding box center [287, 271] width 12 height 12
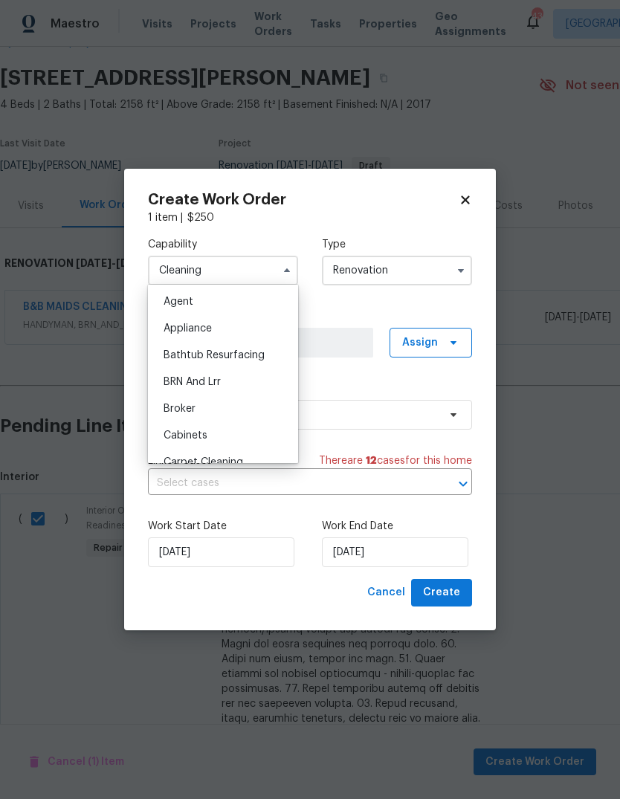
click at [332, 221] on div "1 item | $ 250" at bounding box center [310, 217] width 324 height 15
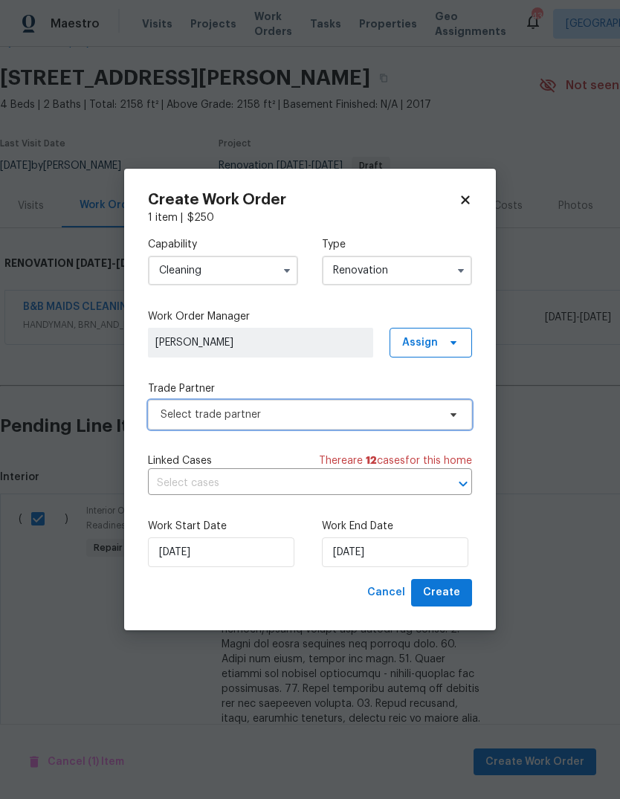
click at [336, 426] on span "Select trade partner" at bounding box center [310, 415] width 324 height 30
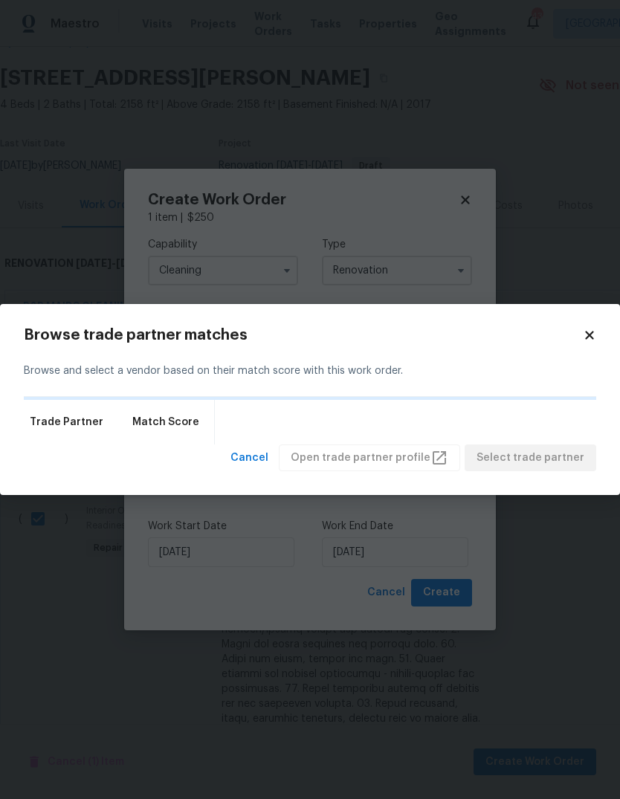
click at [336, 425] on div "Trade Partner Match Score" at bounding box center [310, 422] width 572 height 45
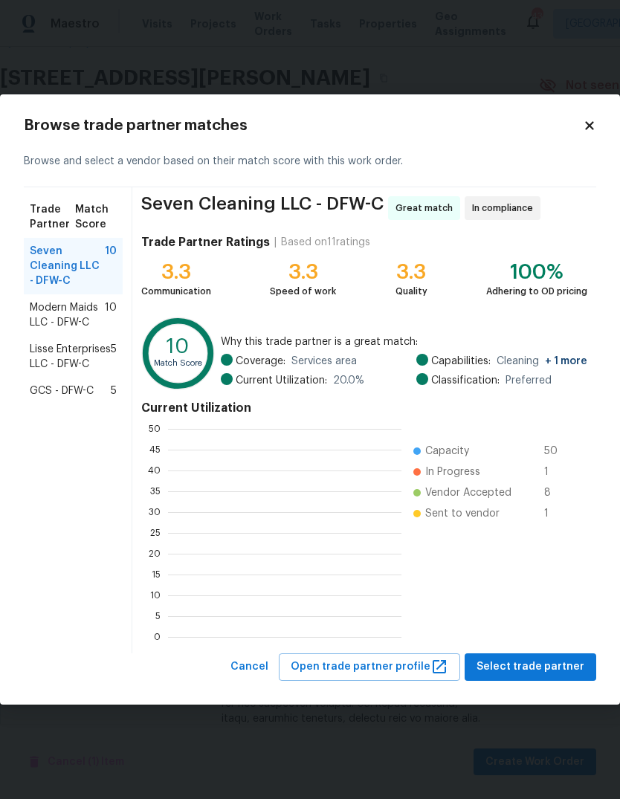
scroll to position [1, 1]
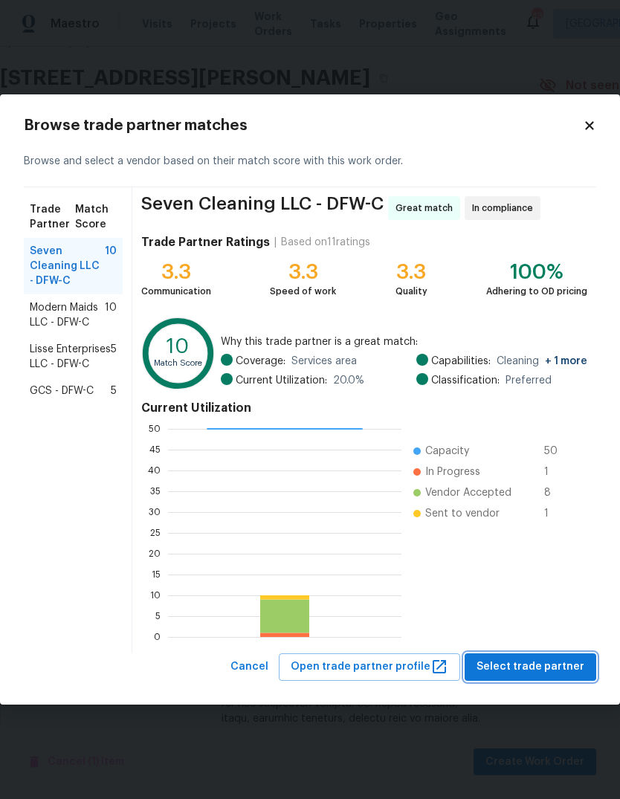
click at [531, 670] on span "Select trade partner" at bounding box center [530, 667] width 108 height 19
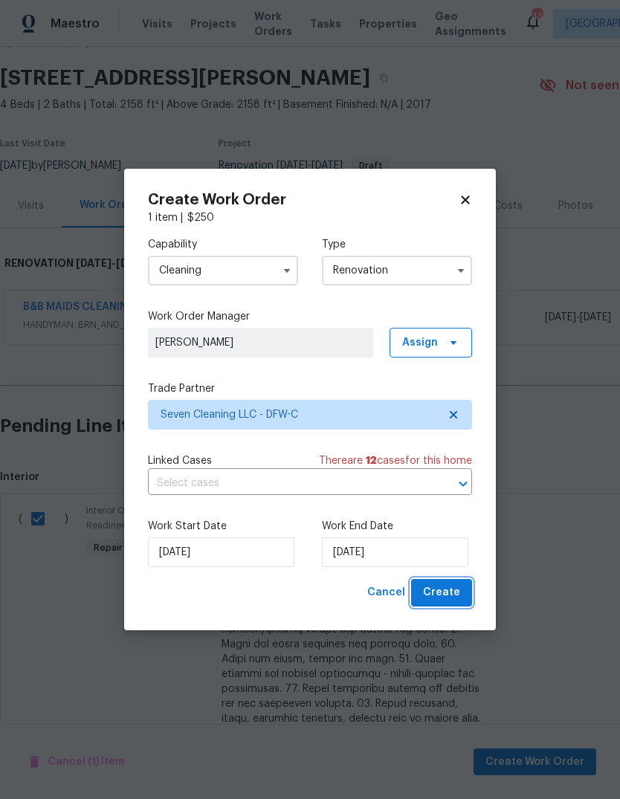
click at [451, 593] on span "Create" at bounding box center [441, 593] width 37 height 19
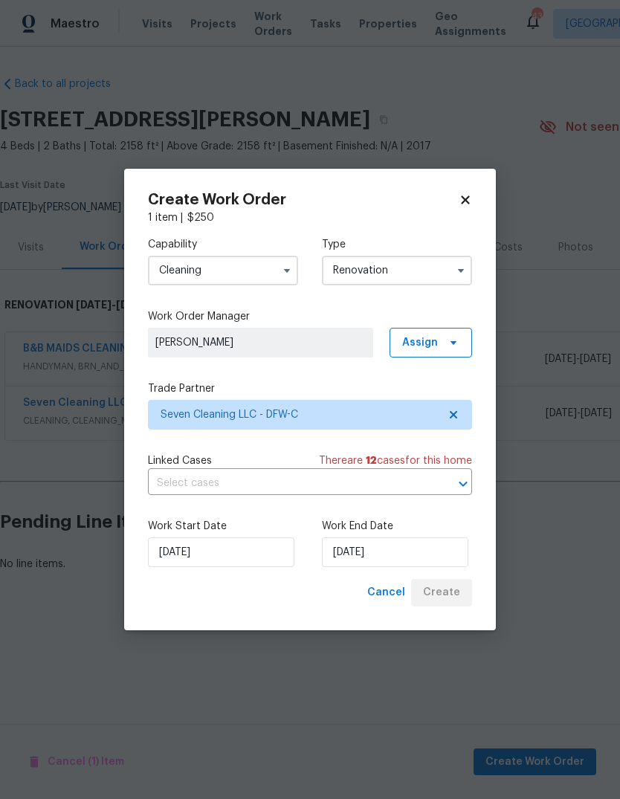
scroll to position [0, 0]
